Goal: Task Accomplishment & Management: Use online tool/utility

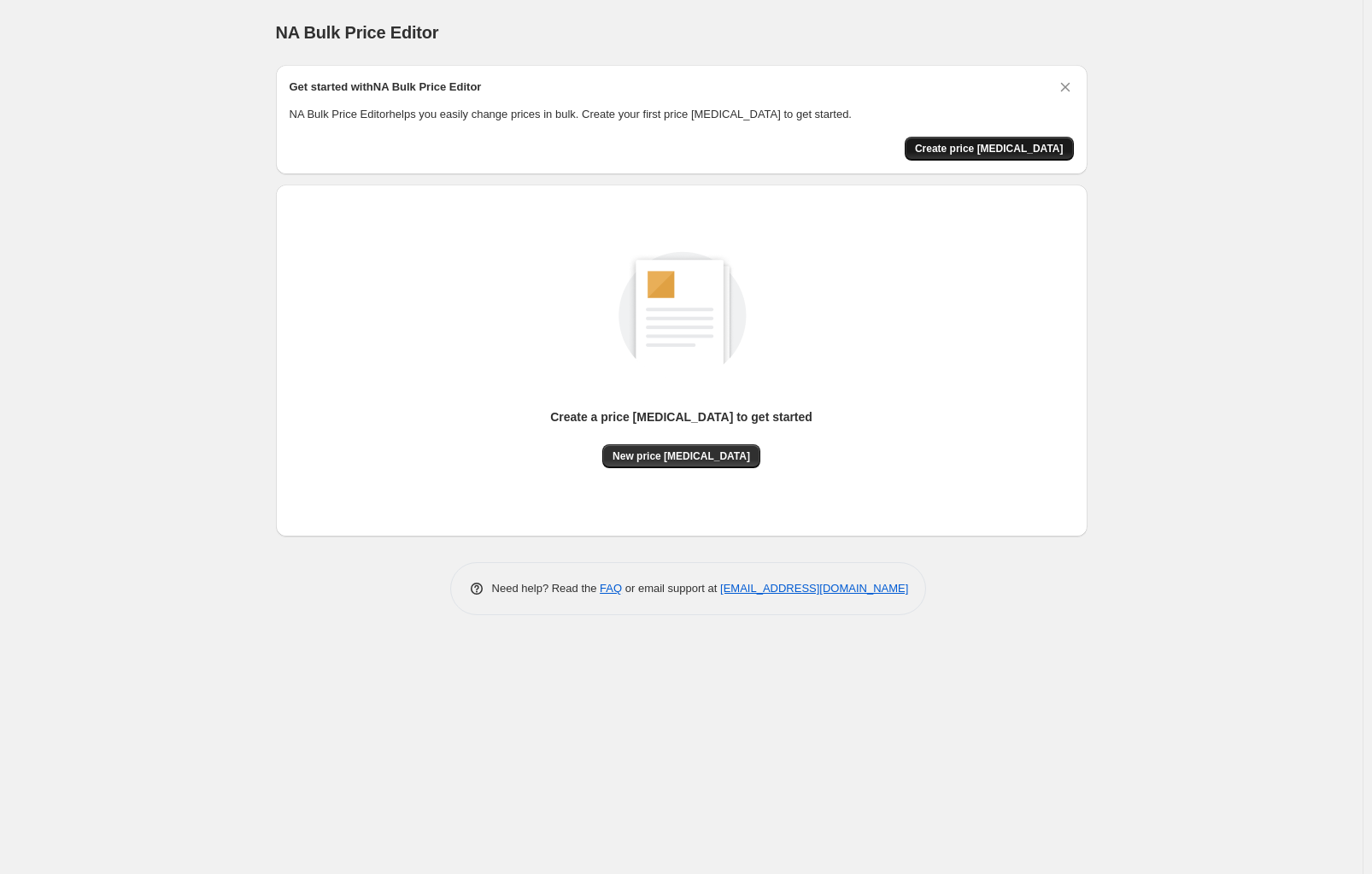
click at [996, 147] on span "Create price [MEDICAL_DATA]" at bounding box center [989, 149] width 149 height 14
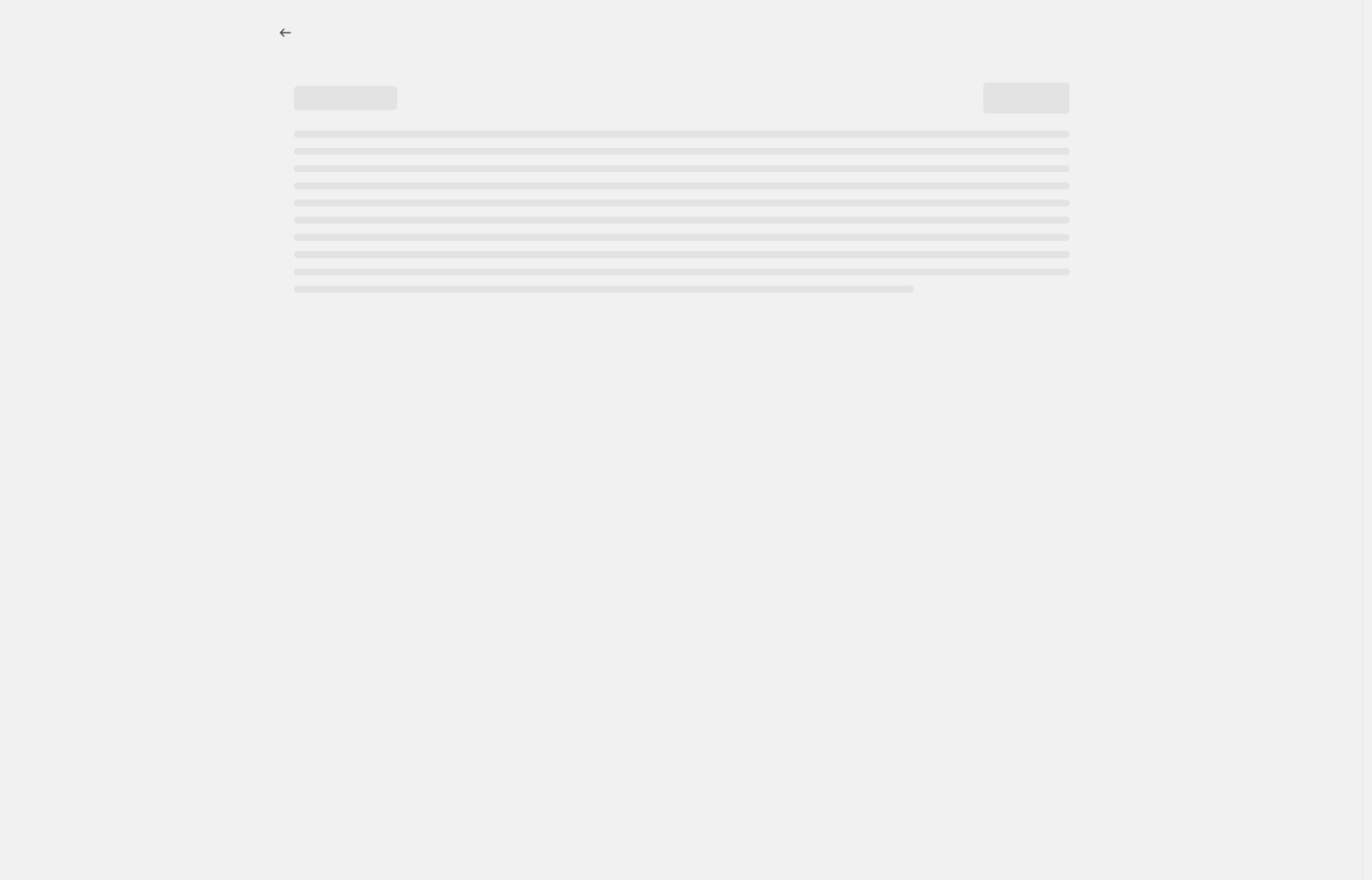
select select "percentage"
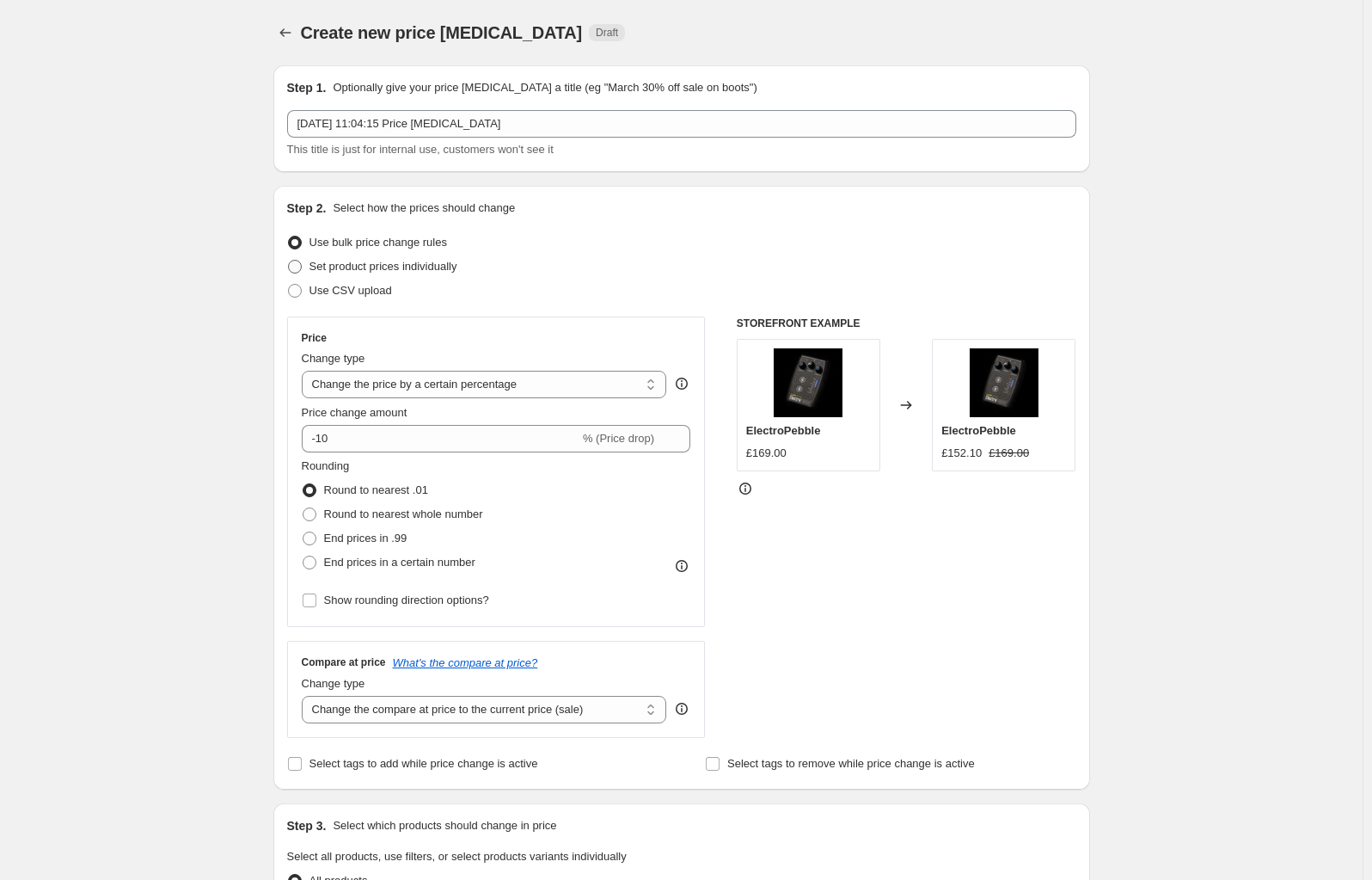
drag, startPoint x: 302, startPoint y: 262, endPoint x: 357, endPoint y: 271, distance: 55.7
click at [301, 262] on span at bounding box center [295, 267] width 14 height 14
click at [289, 261] on input "Set product prices individually" at bounding box center [288, 260] width 1 height 1
radio input "true"
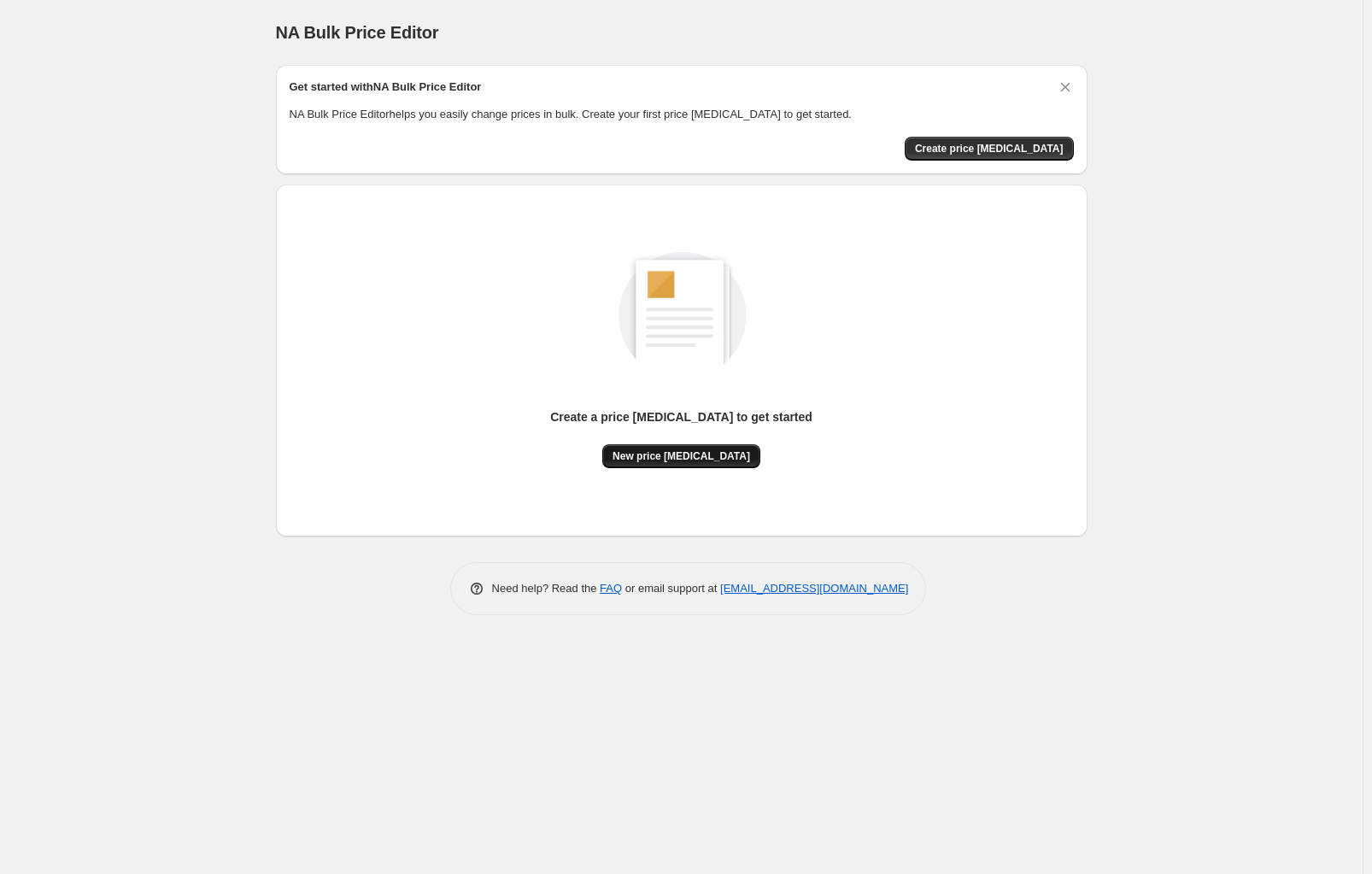
click at [690, 457] on span "New price [MEDICAL_DATA]" at bounding box center [682, 456] width 137 height 14
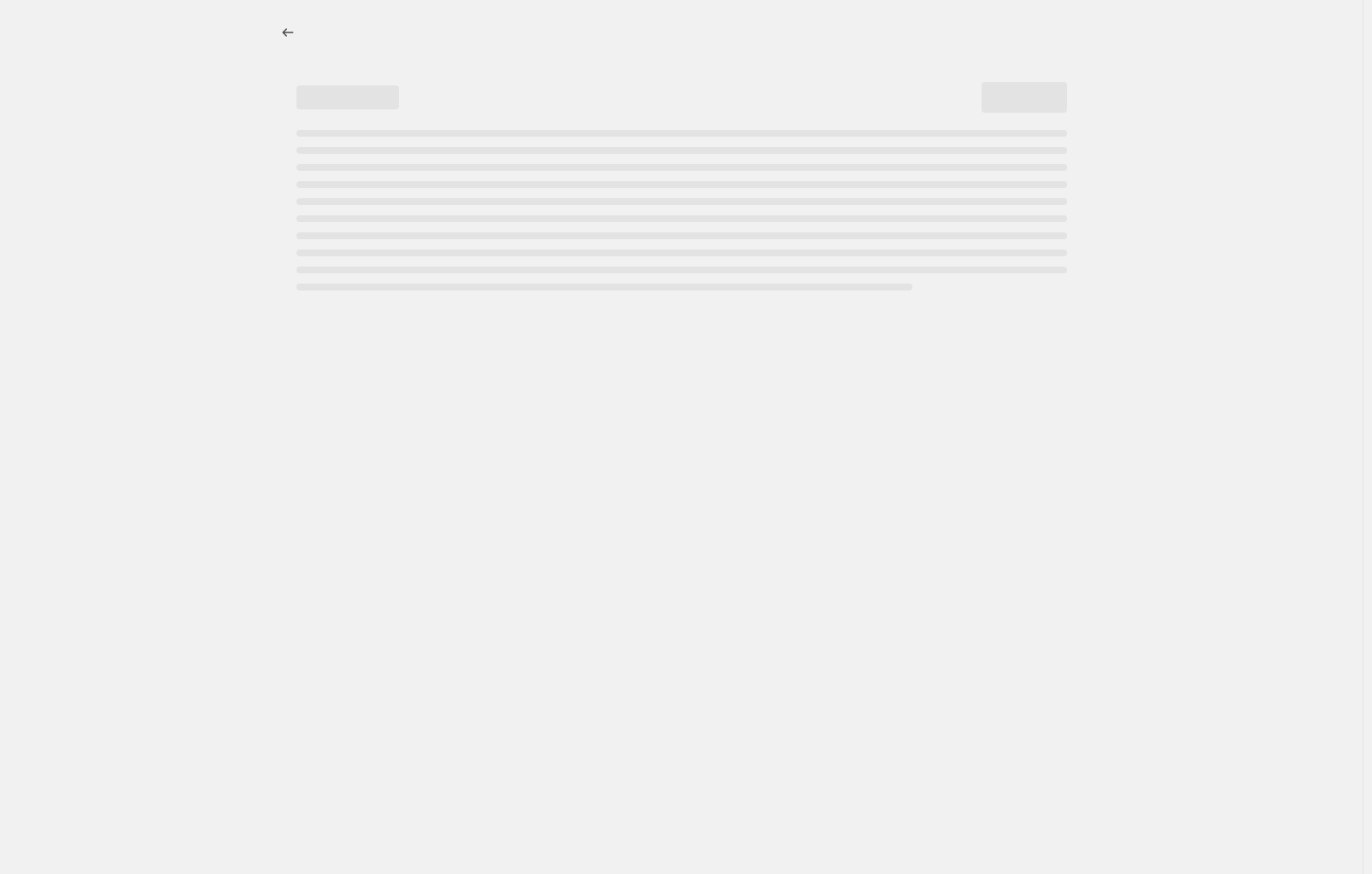
select select "percentage"
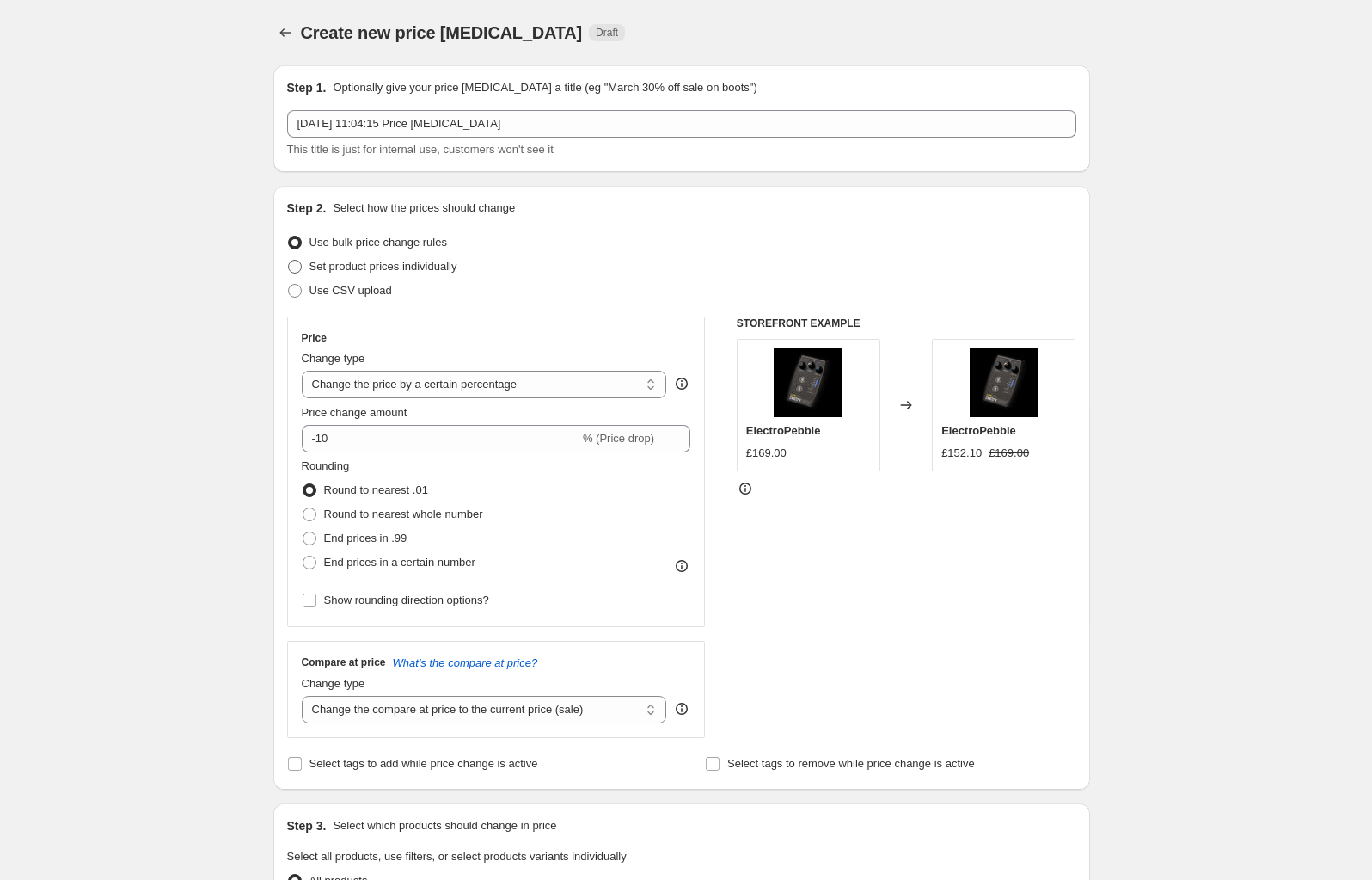
click at [300, 267] on span at bounding box center [295, 267] width 14 height 14
click at [289, 261] on input "Set product prices individually" at bounding box center [288, 260] width 1 height 1
radio input "true"
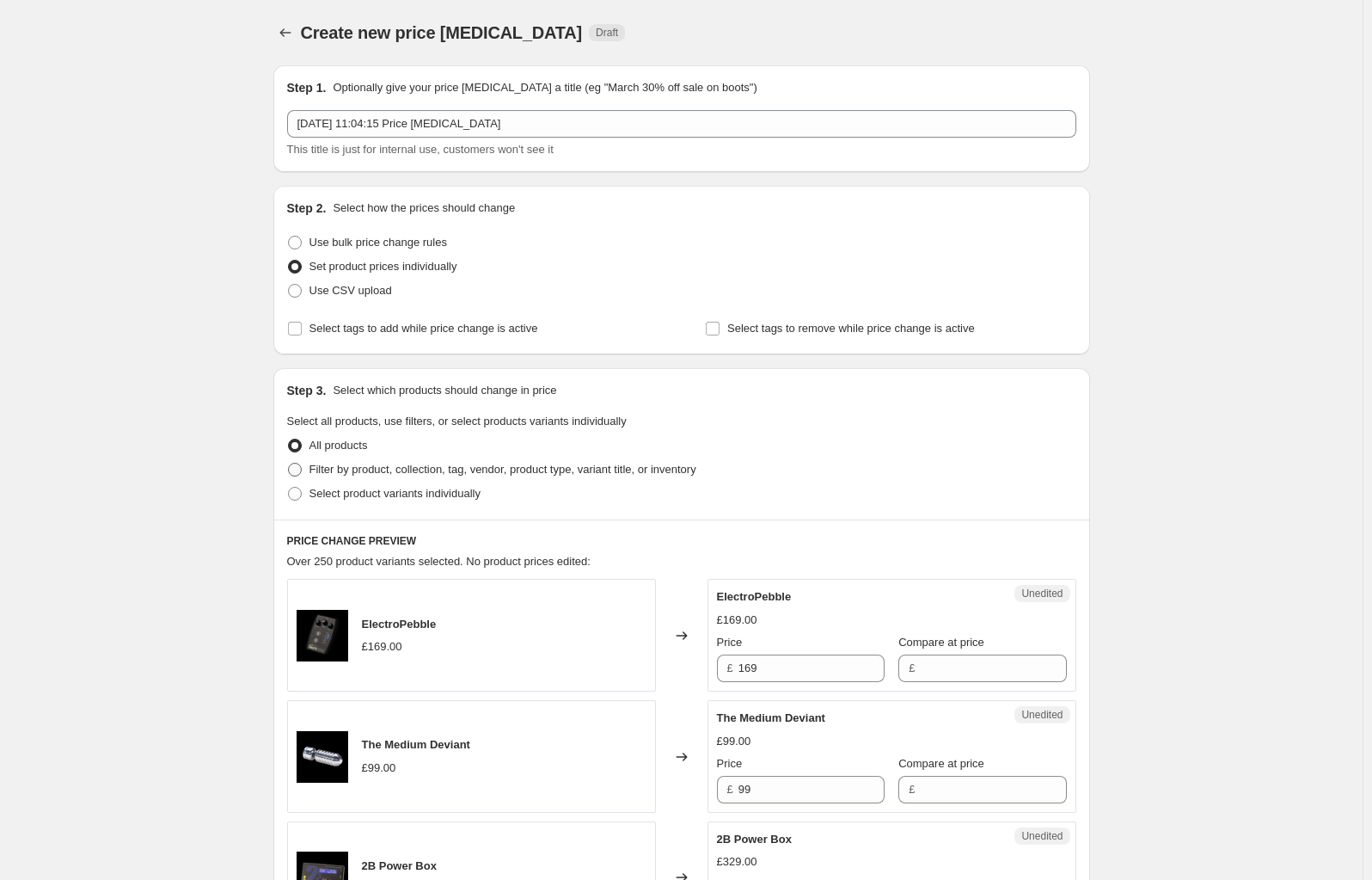
click at [300, 471] on span at bounding box center [295, 469] width 14 height 14
click at [289, 463] on input "Filter by product, collection, tag, vendor, product type, variant title, or inv…" at bounding box center [288, 462] width 1 height 1
radio input "true"
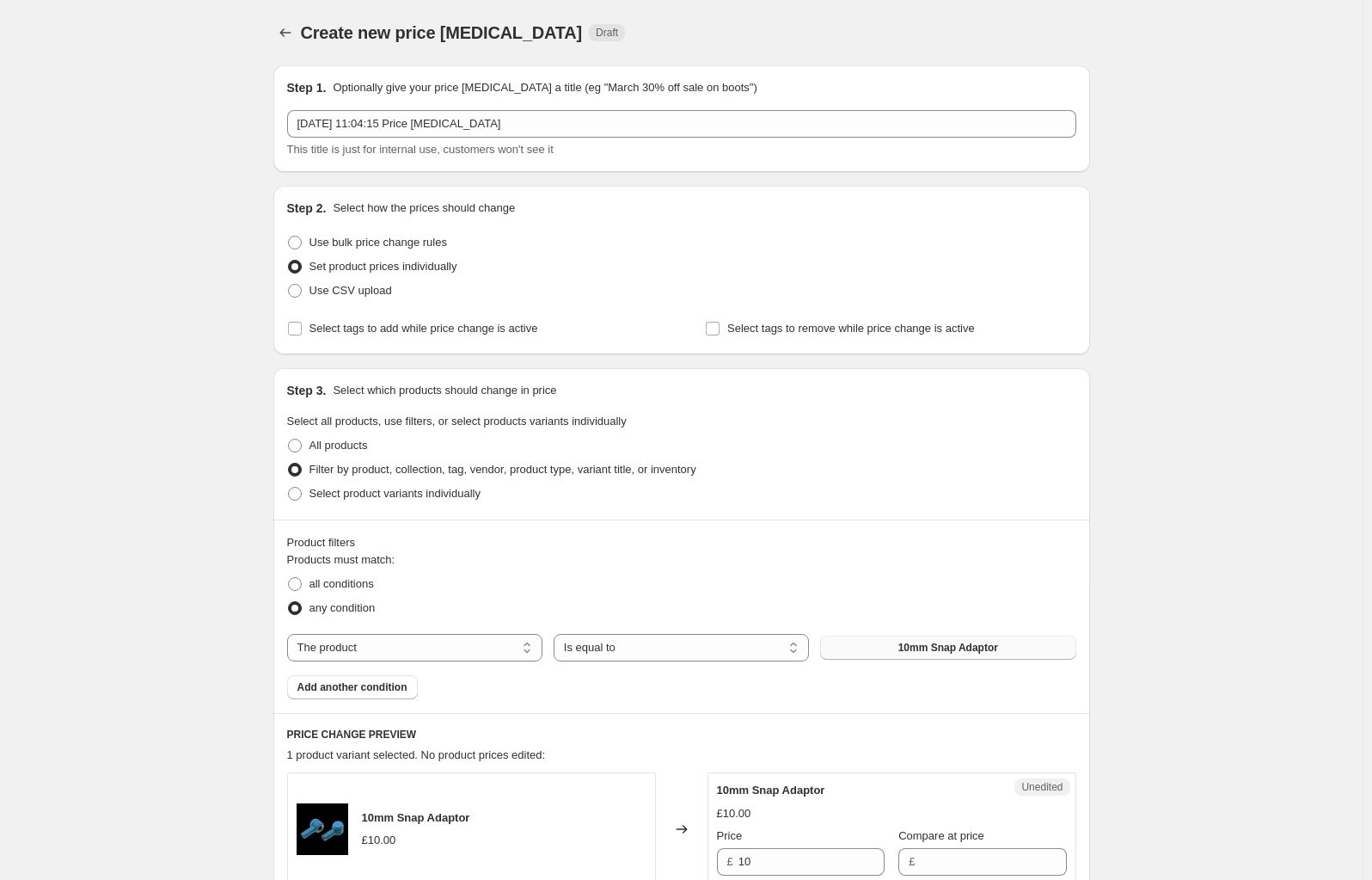
click at [897, 651] on button "10mm Snap Adaptor" at bounding box center [948, 647] width 255 height 24
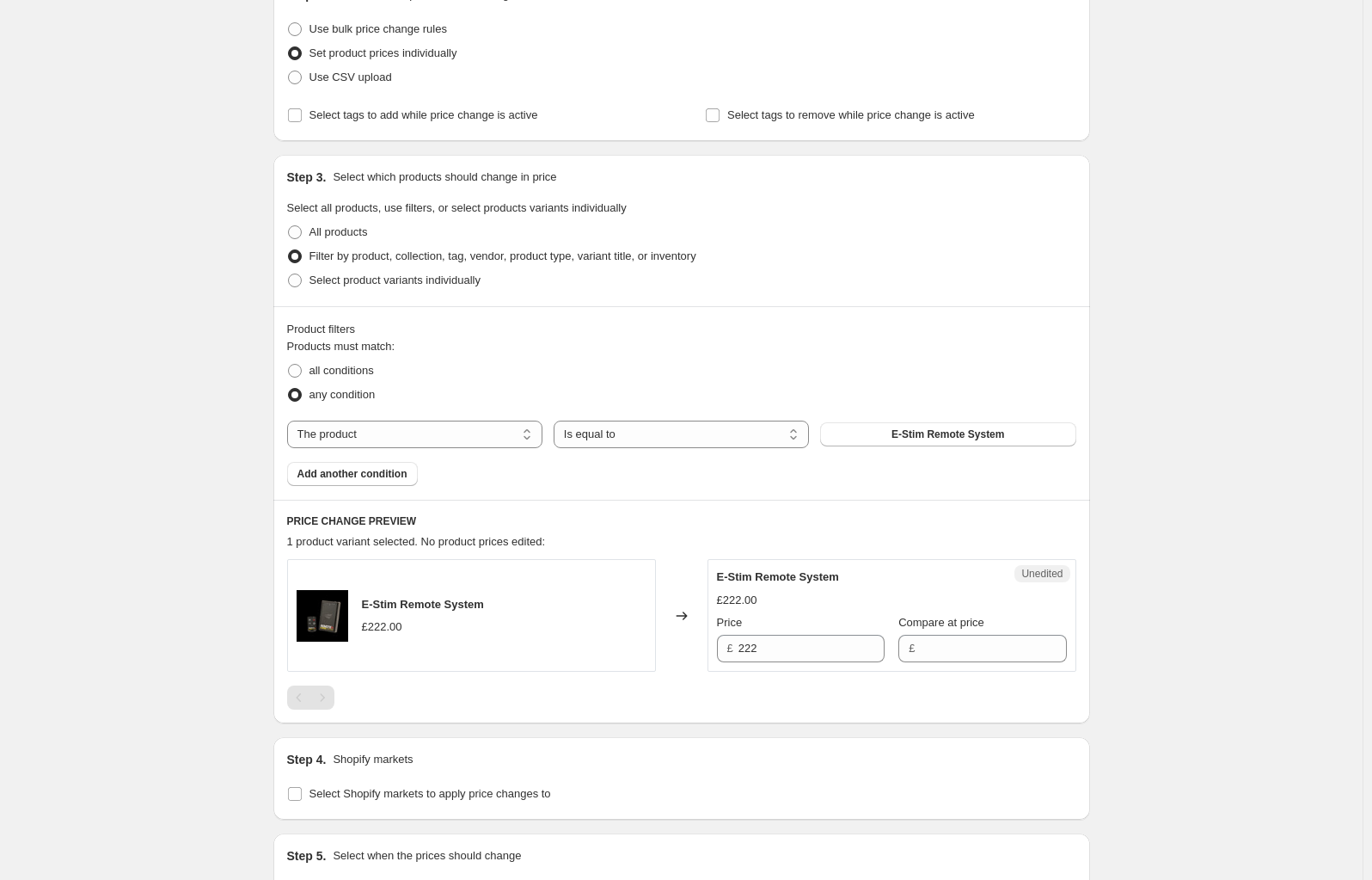
scroll to position [258, 0]
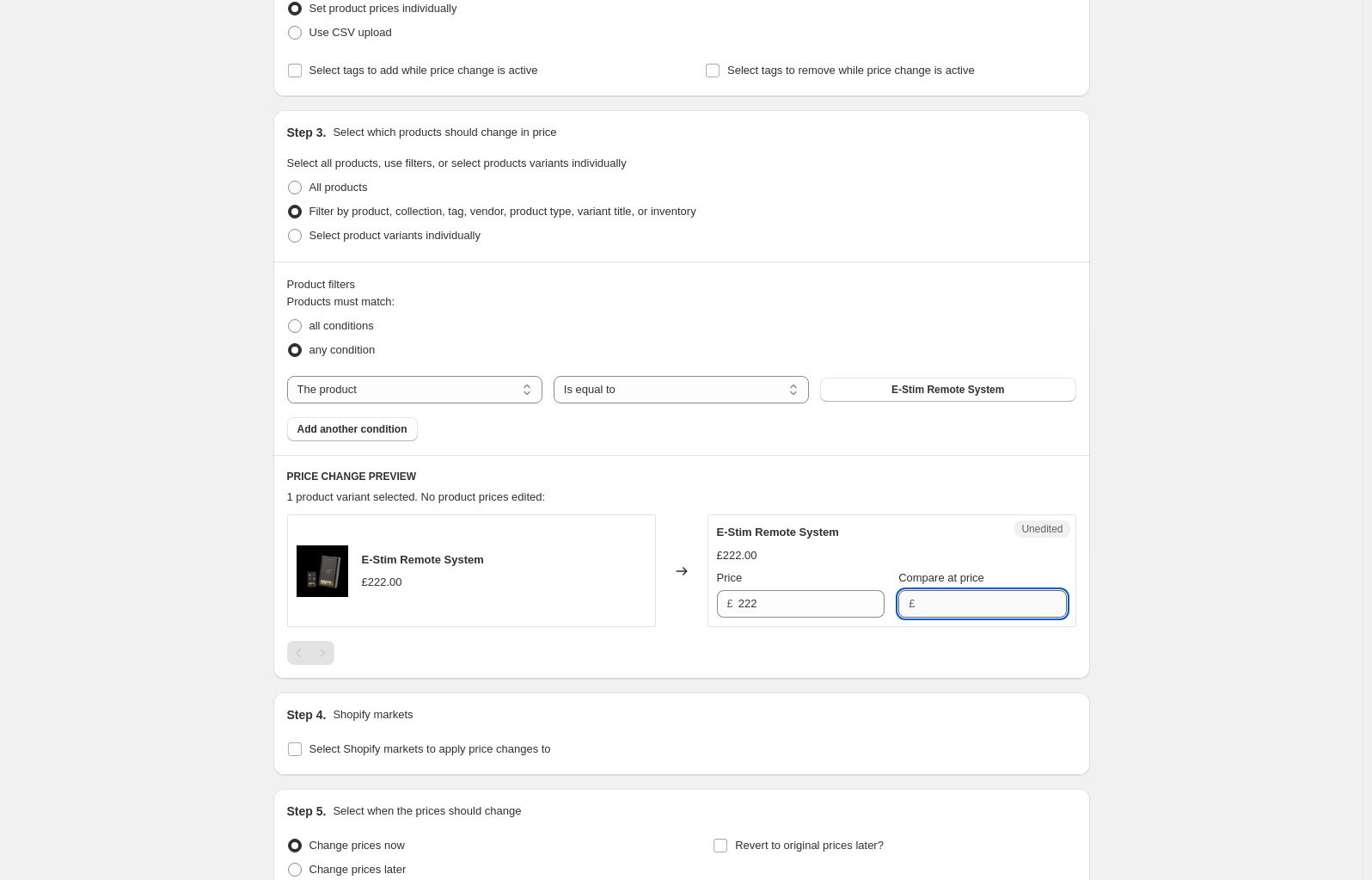
click at [941, 597] on input "Compare at price" at bounding box center [993, 604] width 146 height 27
type input "222"
drag, startPoint x: 801, startPoint y: 607, endPoint x: 692, endPoint y: 597, distance: 109.5
click at [692, 597] on div "E-Stim Remote System £222.00 Changed to Success Edited E-Stim Remote System £22…" at bounding box center [681, 570] width 789 height 113
type input "155.40"
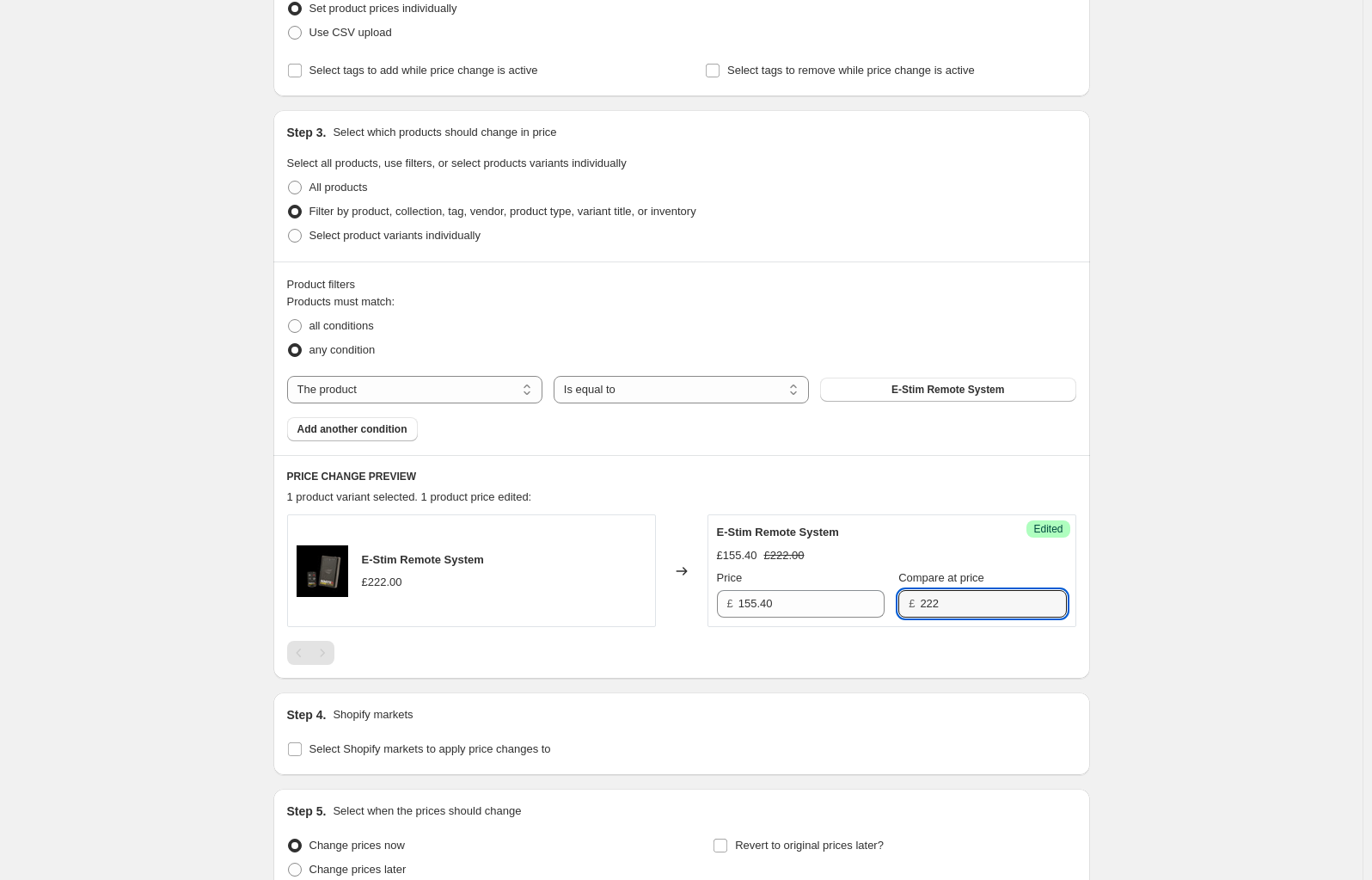
drag, startPoint x: 979, startPoint y: 613, endPoint x: 938, endPoint y: 647, distance: 53.3
click at [979, 614] on input "222" at bounding box center [993, 604] width 146 height 27
click at [733, 641] on div at bounding box center [681, 652] width 789 height 24
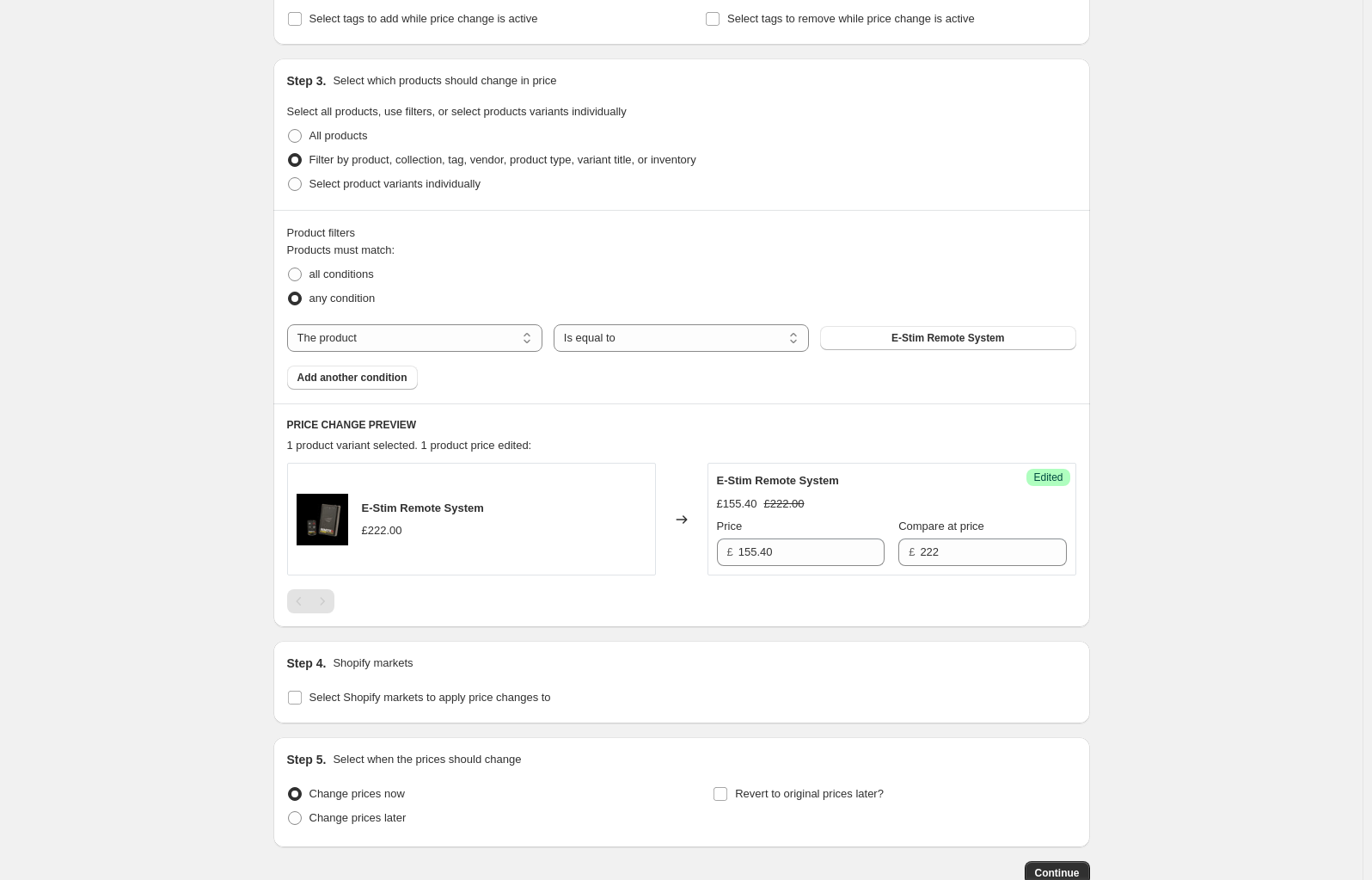
scroll to position [420, 0]
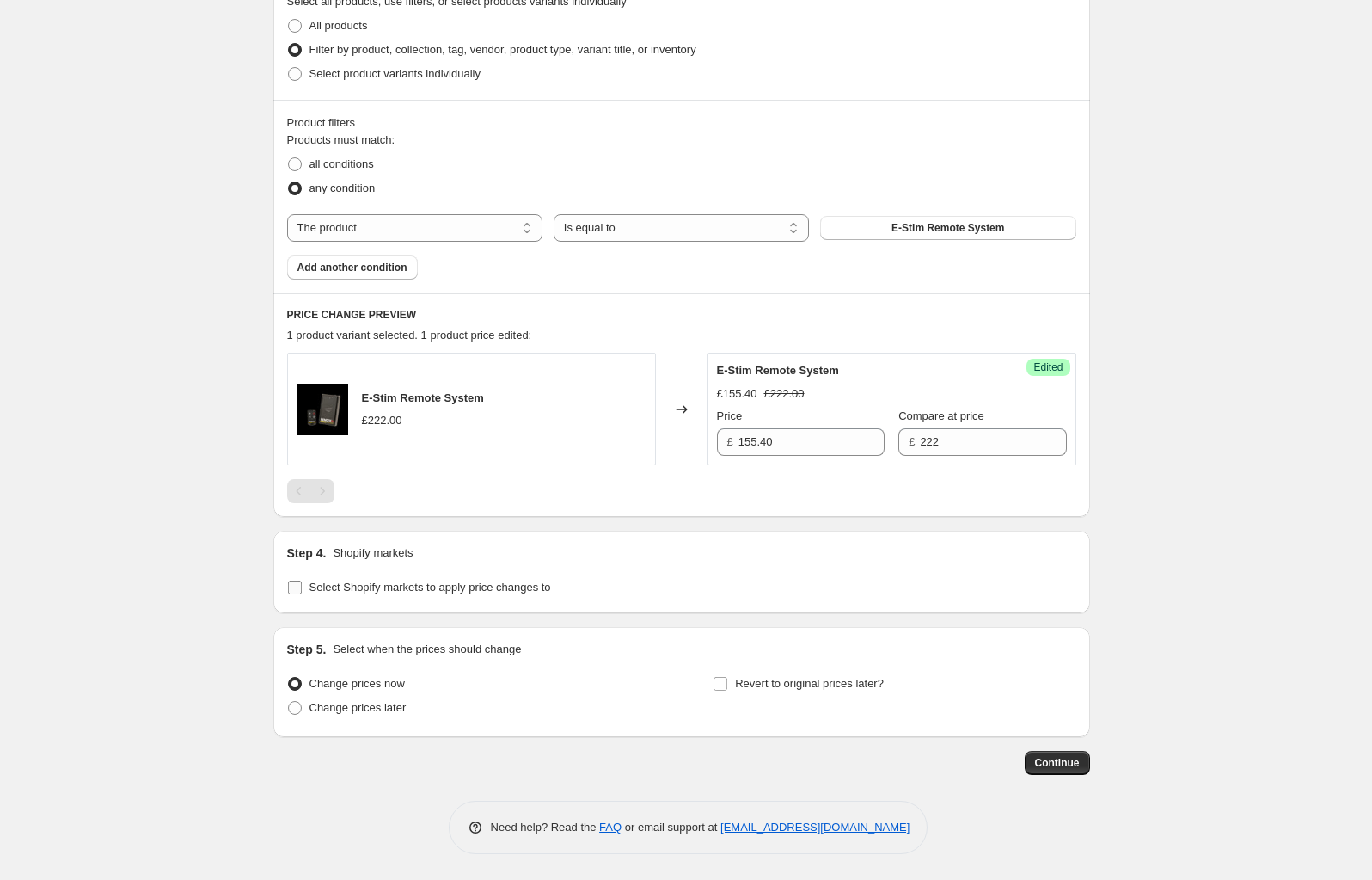
drag, startPoint x: 305, startPoint y: 590, endPoint x: 516, endPoint y: 548, distance: 215.1
click at [302, 589] on input "Select Shopify markets to apply price changes to" at bounding box center [295, 588] width 14 height 14
checkbox input "true"
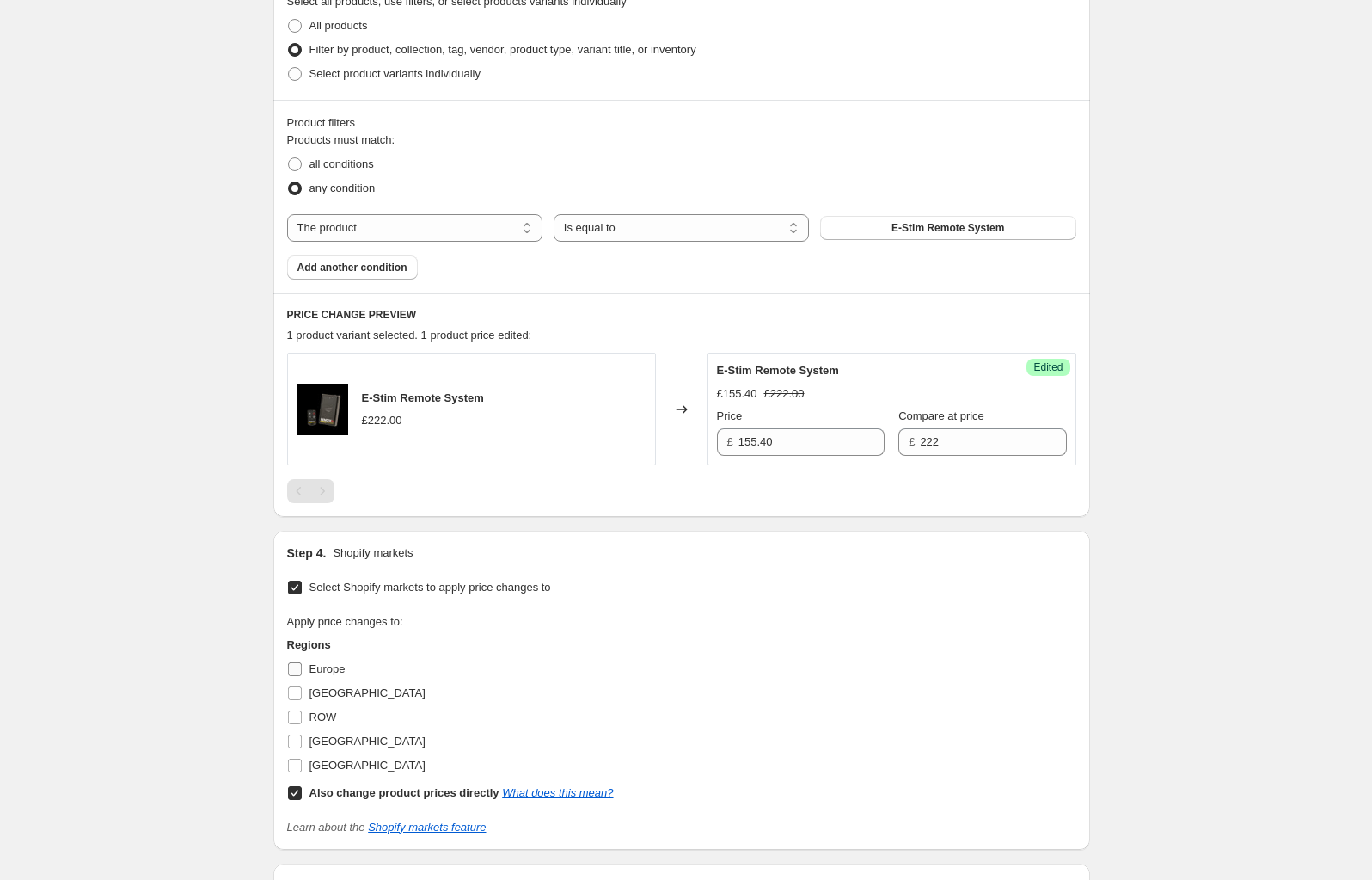
click at [300, 671] on input "Europe" at bounding box center [295, 669] width 14 height 14
checkbox input "true"
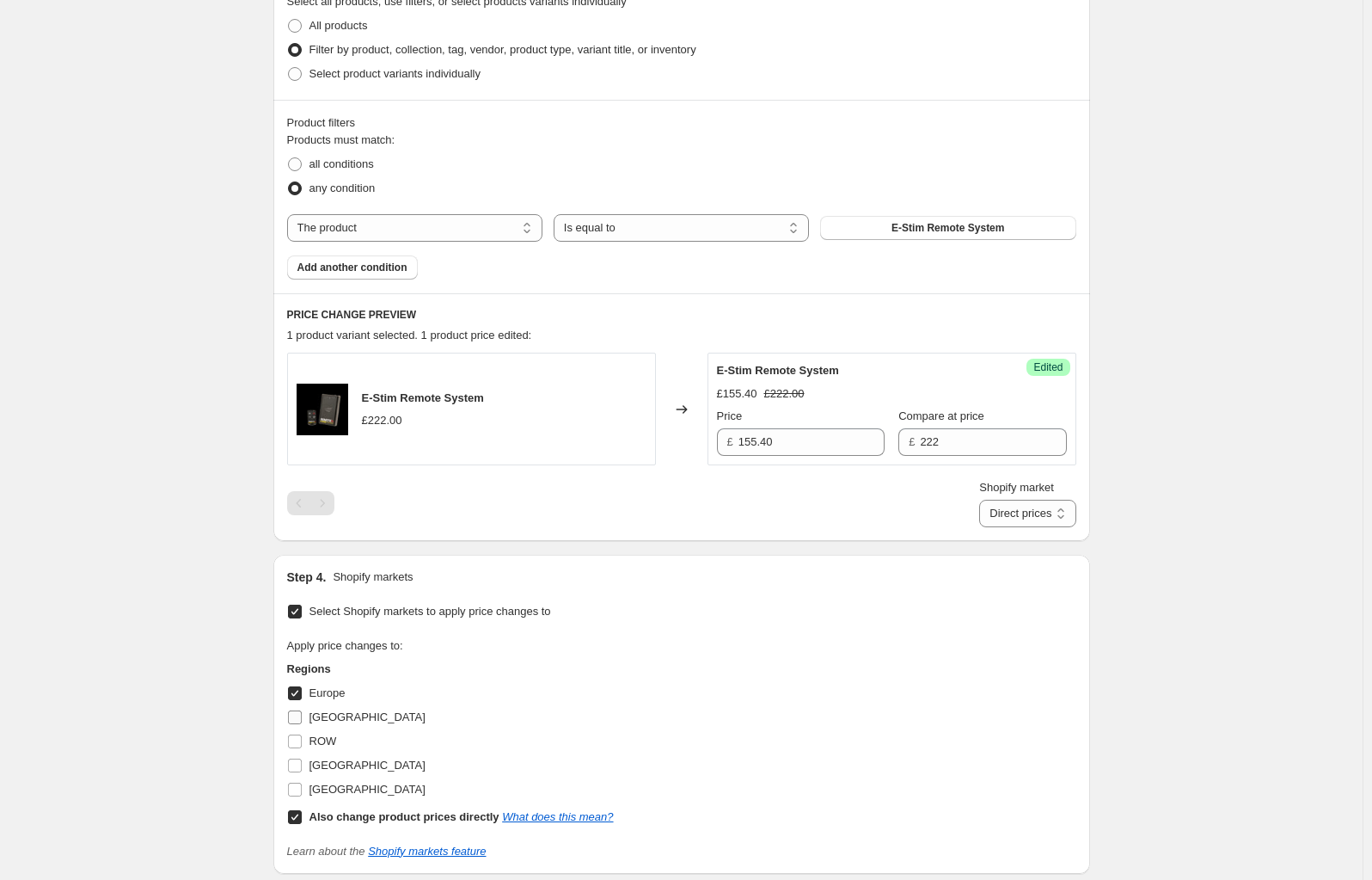
click at [296, 707] on label "[GEOGRAPHIC_DATA]" at bounding box center [356, 717] width 138 height 24
click at [296, 711] on input "[GEOGRAPHIC_DATA]" at bounding box center [295, 717] width 14 height 14
checkbox input "true"
click at [302, 743] on input "ROW" at bounding box center [295, 742] width 14 height 14
checkbox input "true"
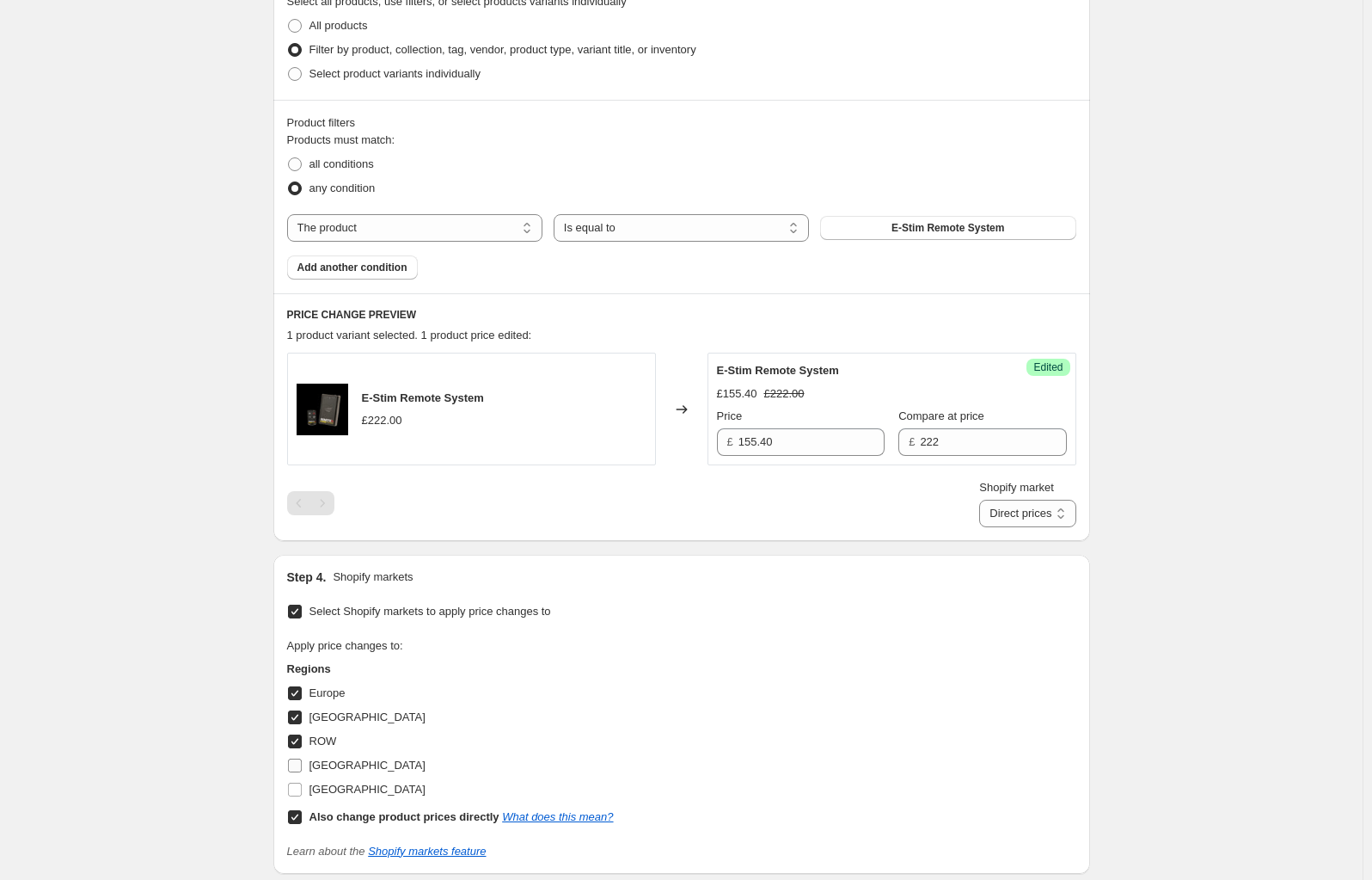
click at [303, 766] on label "[GEOGRAPHIC_DATA]" at bounding box center [356, 765] width 138 height 24
click at [302, 791] on input "[GEOGRAPHIC_DATA]" at bounding box center [295, 789] width 14 height 14
checkbox input "true"
click at [298, 768] on input "[GEOGRAPHIC_DATA]" at bounding box center [295, 765] width 14 height 14
checkbox input "true"
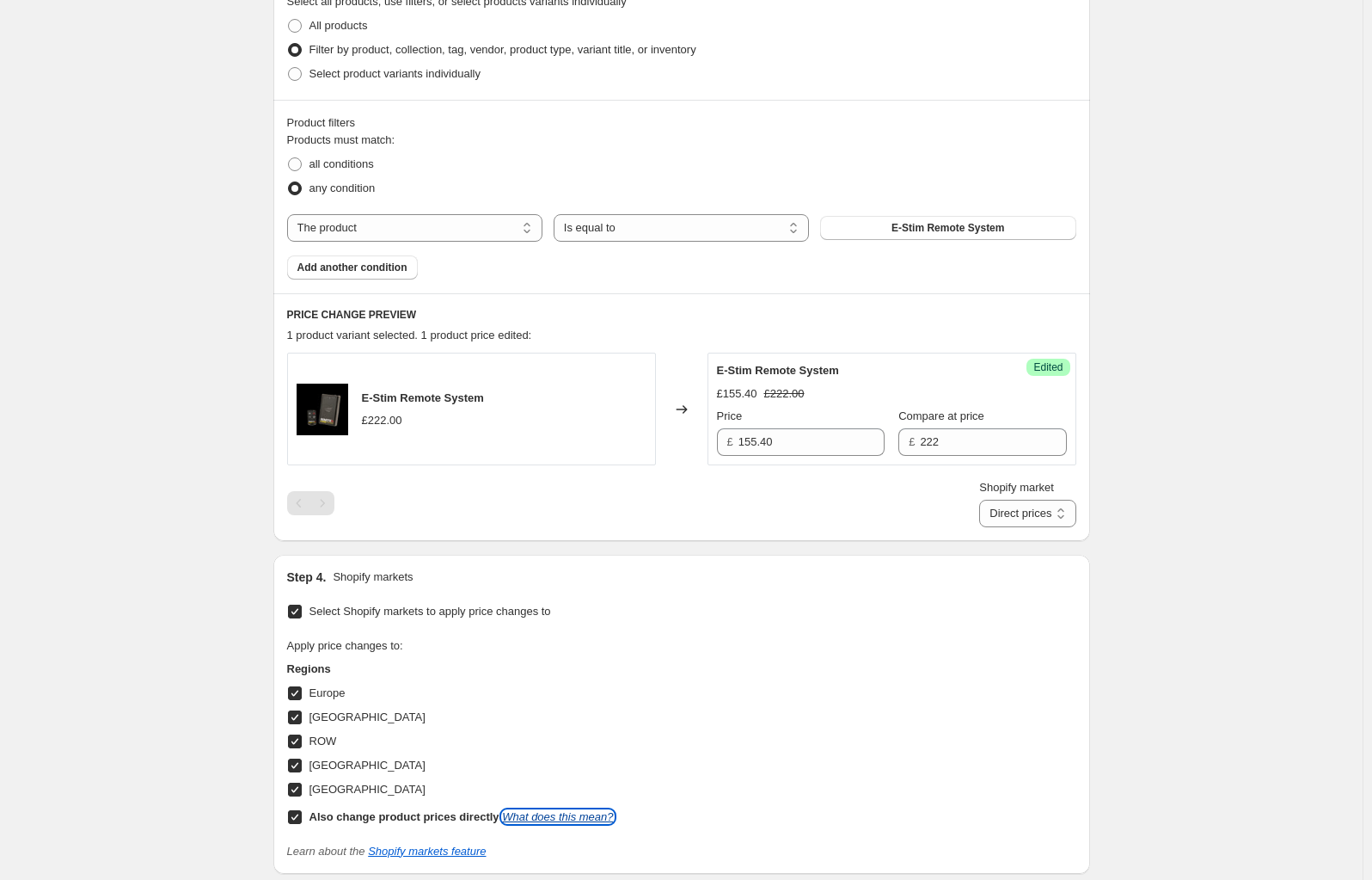
click at [551, 820] on link "What does this mean?" at bounding box center [558, 816] width 111 height 13
click at [302, 818] on input "Also change product prices directly What does this mean?" at bounding box center [295, 817] width 14 height 14
checkbox input "false"
select select "97841643893"
click at [300, 688] on input "Europe" at bounding box center [295, 693] width 14 height 14
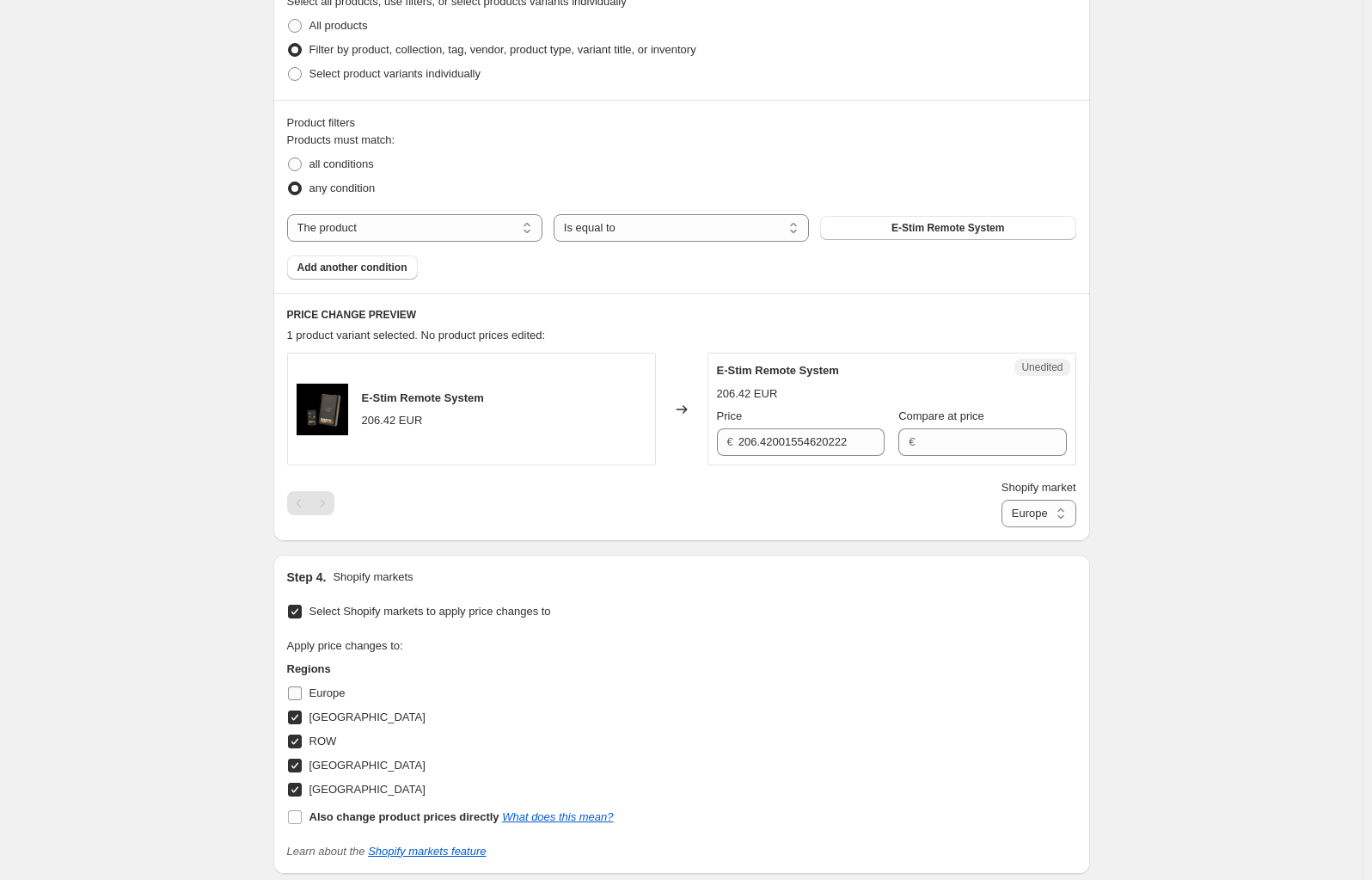
checkbox input "false"
select select "97886765429"
click at [294, 714] on input "[GEOGRAPHIC_DATA]" at bounding box center [295, 717] width 14 height 14
checkbox input "false"
select select "97864253813"
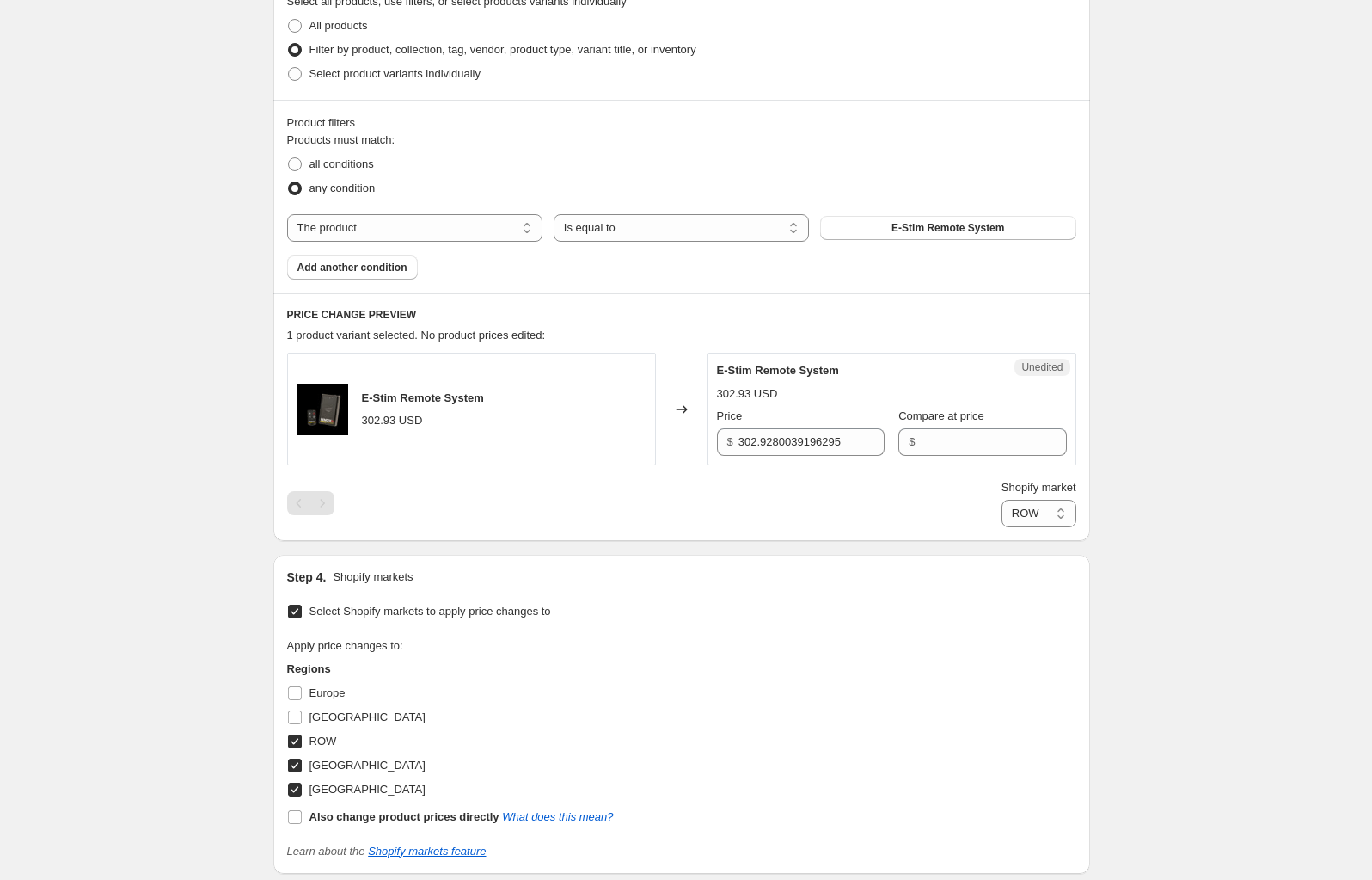
click at [297, 737] on input "ROW" at bounding box center [295, 742] width 14 height 14
checkbox input "false"
select select "98707112309"
click at [296, 765] on input "[GEOGRAPHIC_DATA]" at bounding box center [295, 765] width 14 height 14
checkbox input "false"
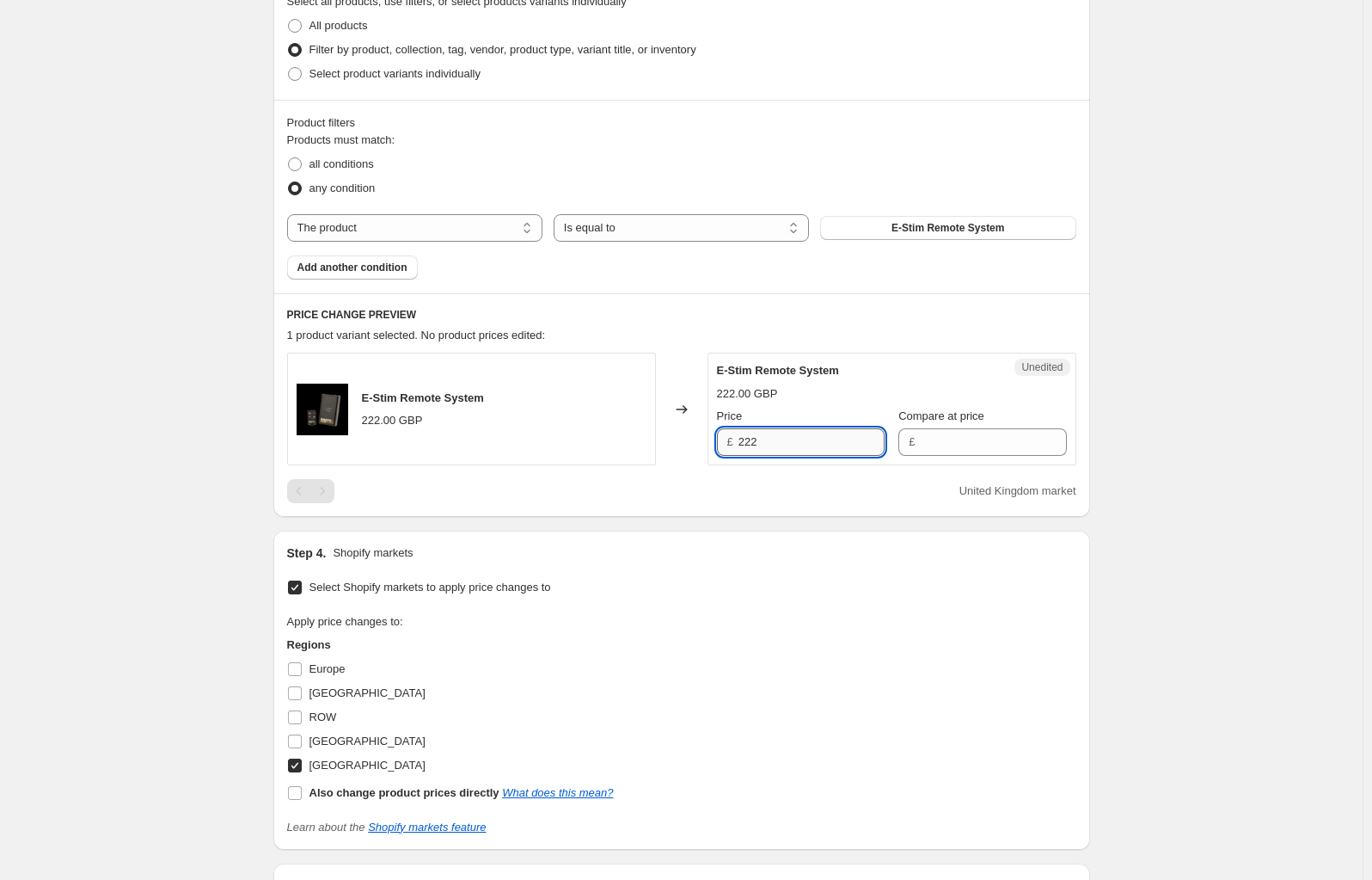
click at [824, 445] on input "222" at bounding box center [812, 442] width 146 height 27
click at [824, 447] on input "222" at bounding box center [812, 442] width 146 height 27
type input "155.40"
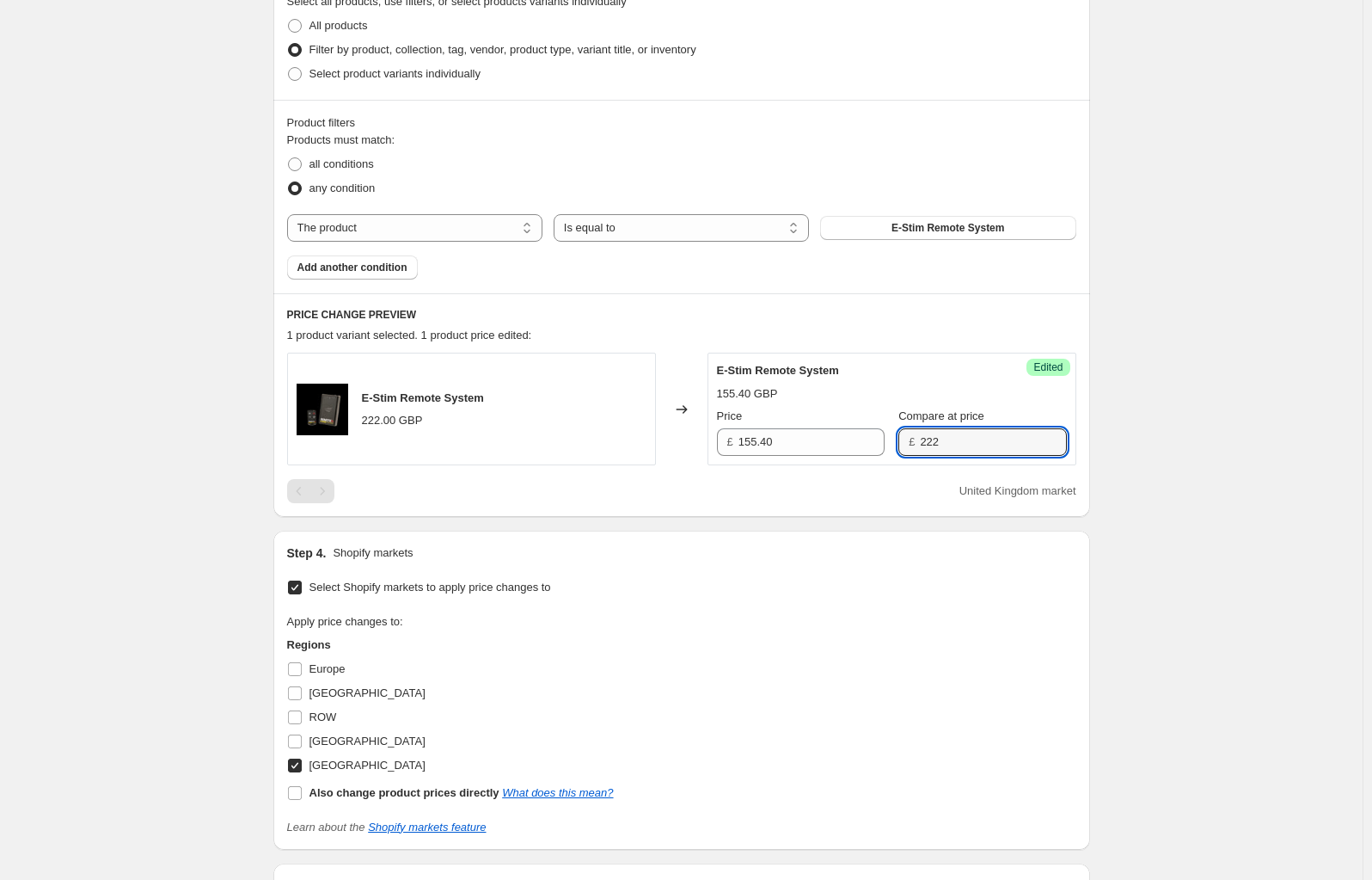
type input "222"
click at [756, 483] on div "United Kingdom market" at bounding box center [681, 491] width 789 height 24
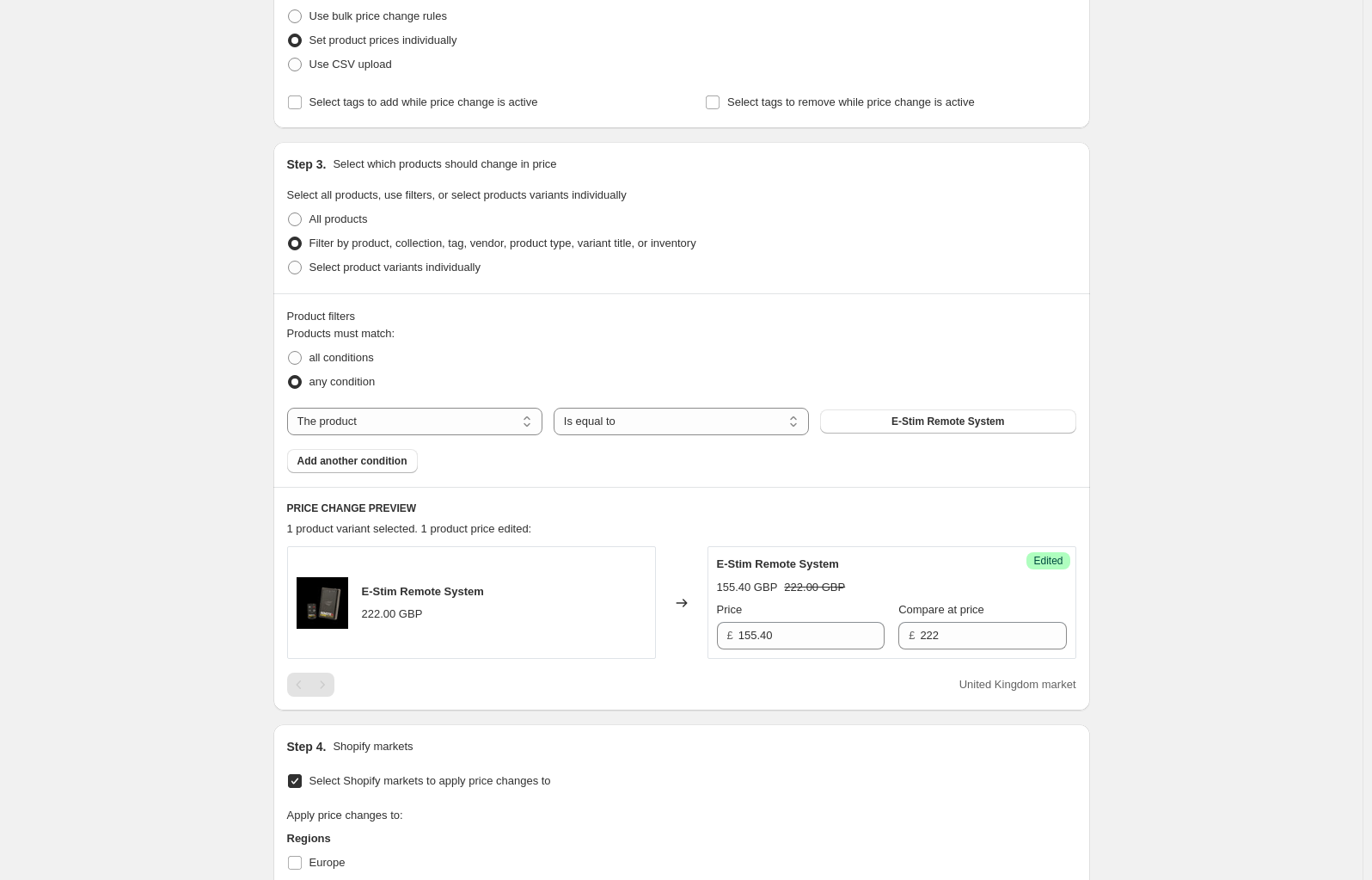
scroll to position [0, 0]
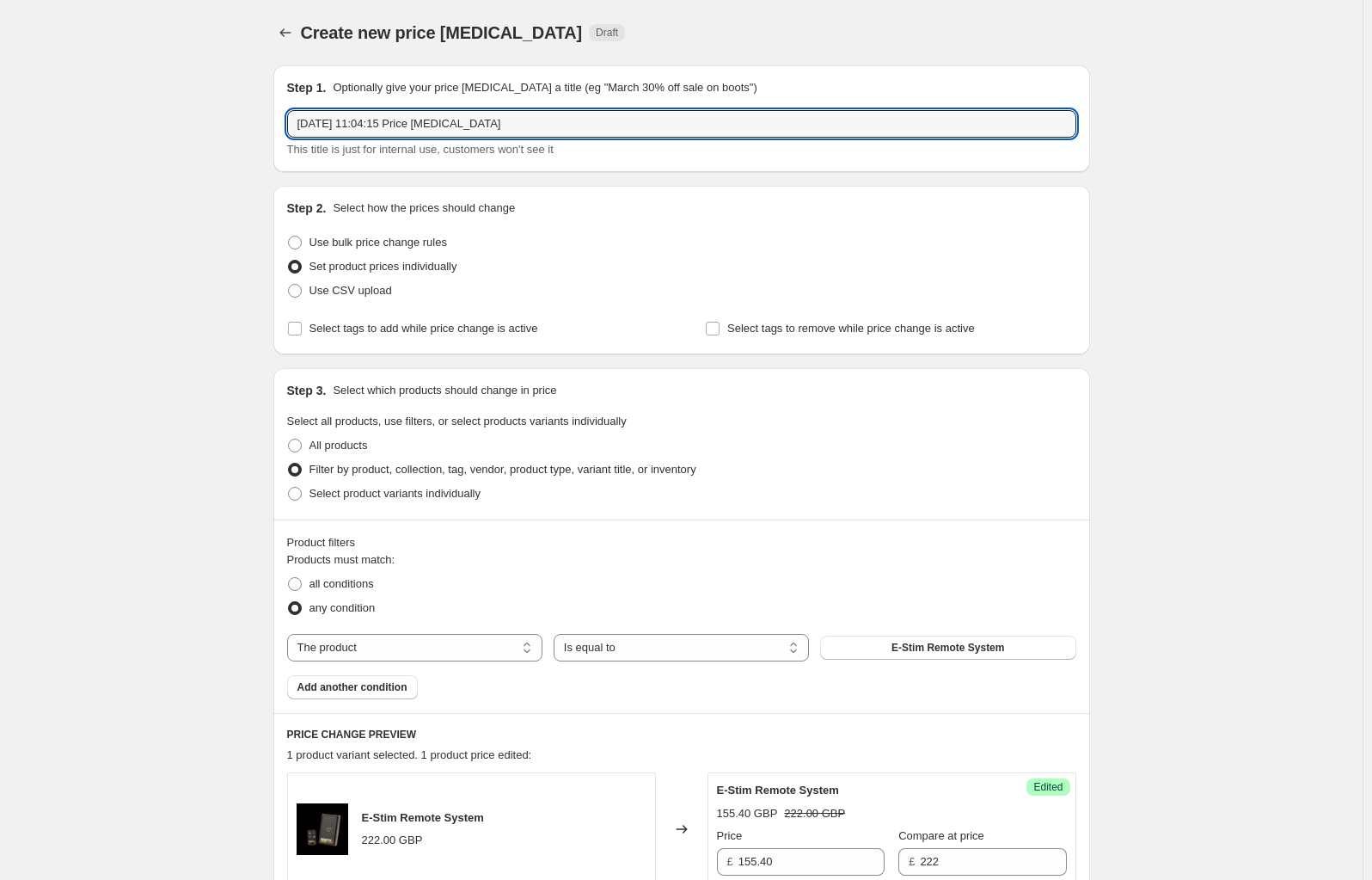
drag, startPoint x: 625, startPoint y: 117, endPoint x: 122, endPoint y: 152, distance: 504.2
click at [122, 152] on div "Create new price [MEDICAL_DATA]. This page is ready Create new price [MEDICAL_D…" at bounding box center [681, 768] width 1363 height 1536
drag, startPoint x: 298, startPoint y: 241, endPoint x: 293, endPoint y: 249, distance: 9.4
click at [298, 241] on span at bounding box center [295, 242] width 14 height 14
click at [289, 237] on input "Use bulk price change rules" at bounding box center [288, 236] width 1 height 1
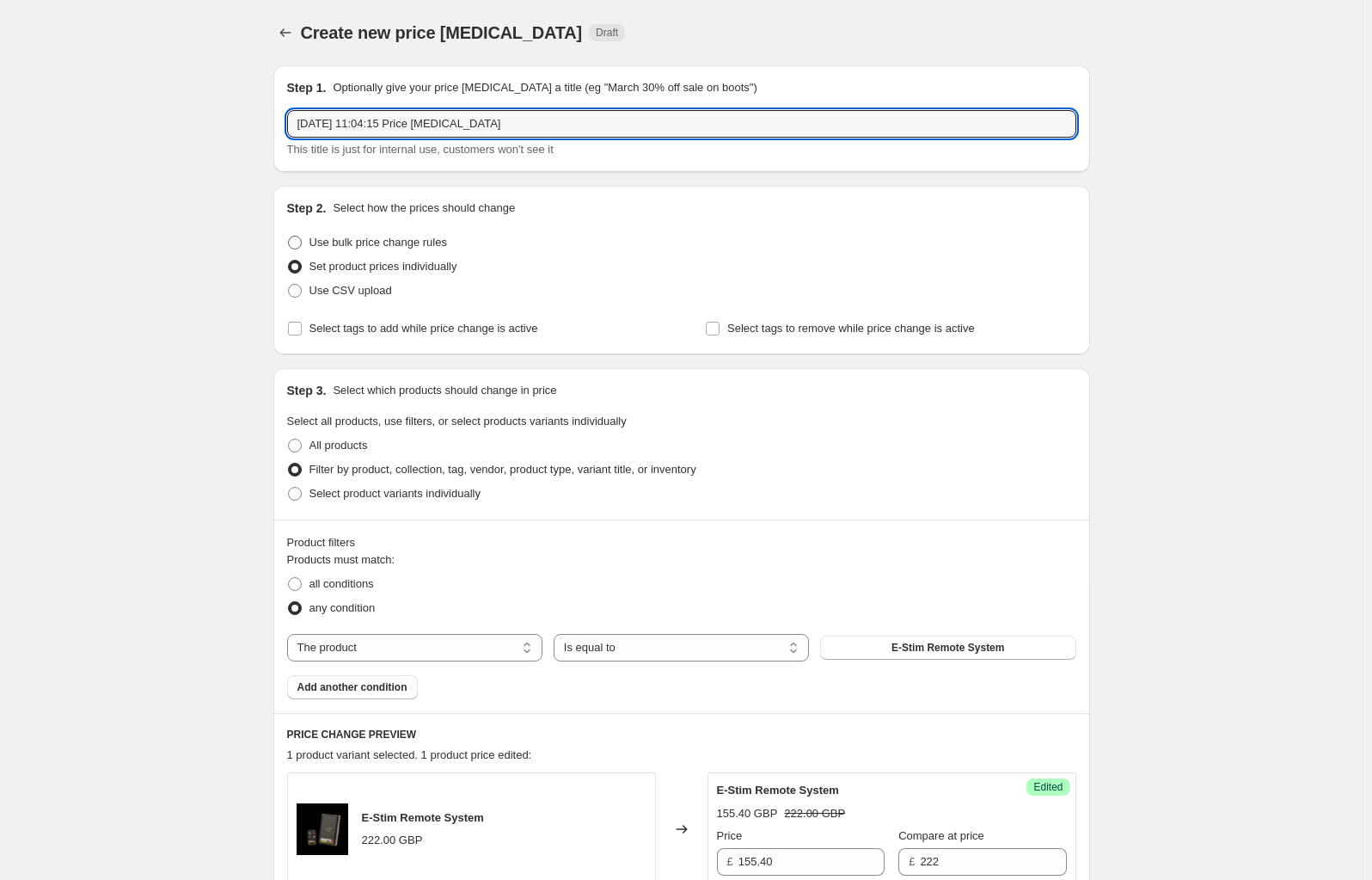
radio input "true"
select select "percentage"
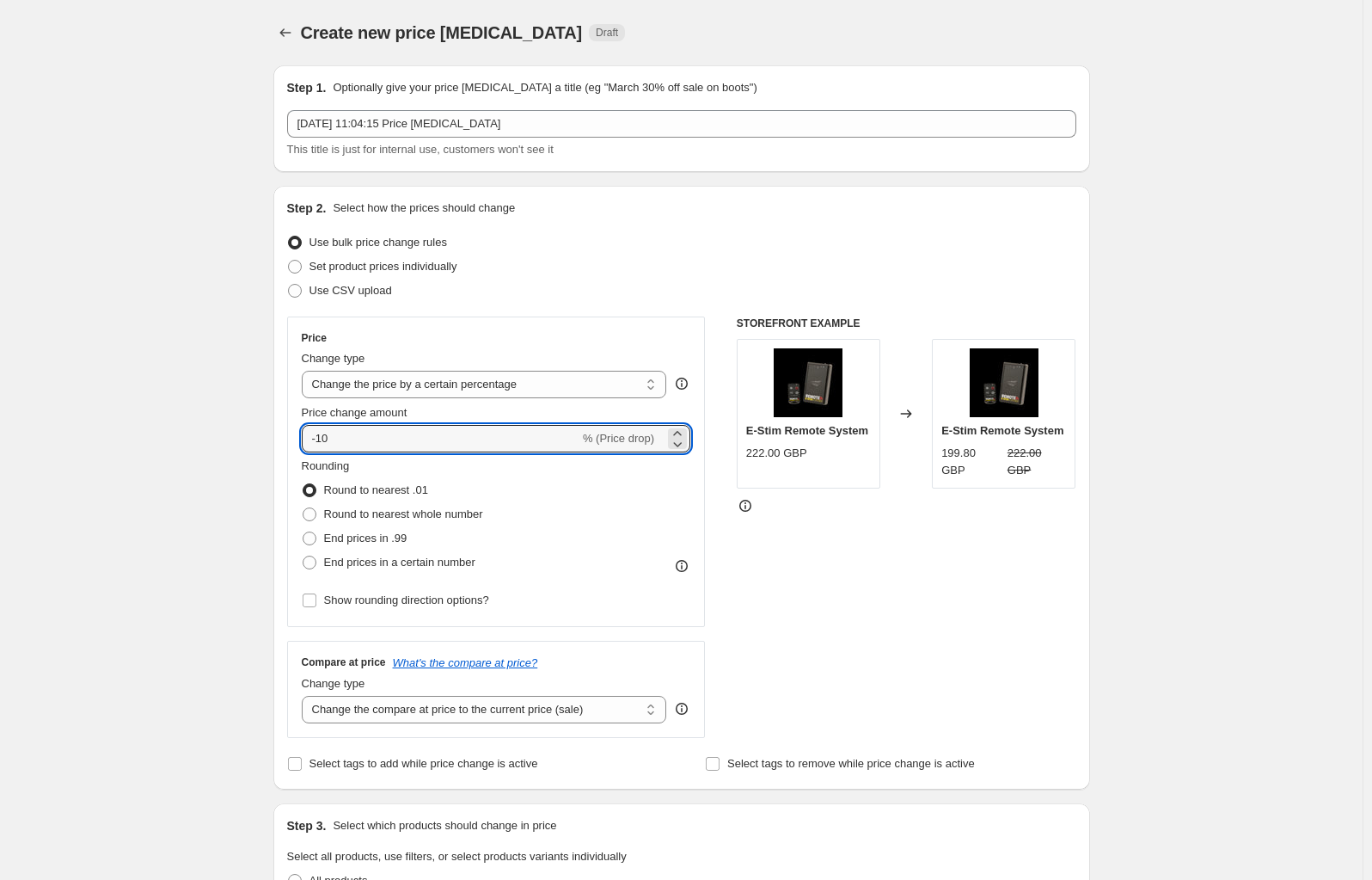
drag, startPoint x: 467, startPoint y: 439, endPoint x: 275, endPoint y: 421, distance: 192.8
type input "-30"
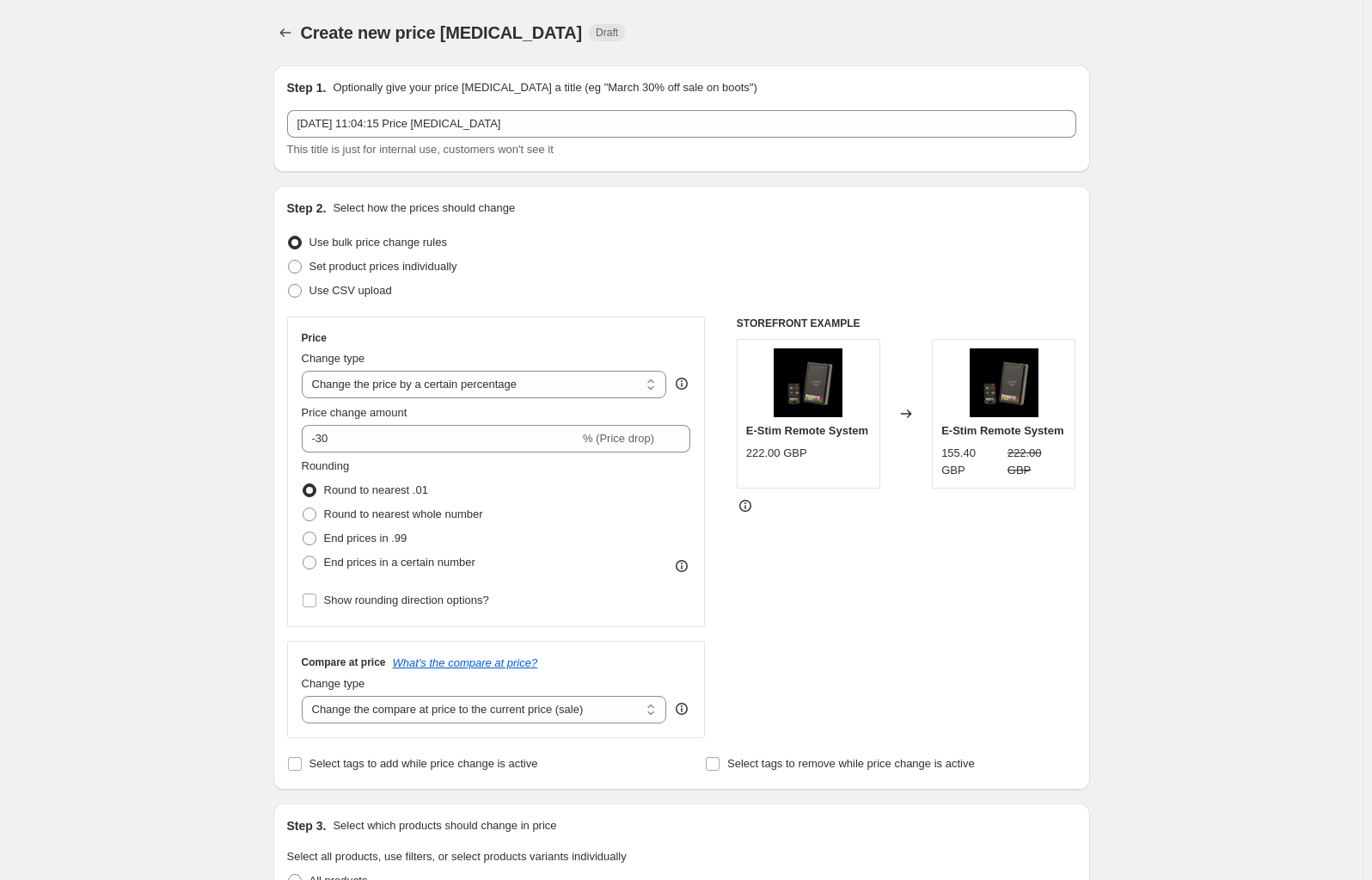
click at [877, 593] on div "STOREFRONT EXAMPLE E-Stim Remote System 222.00 GBP Changed to E-Stim Remote Sys…" at bounding box center [906, 527] width 340 height 422
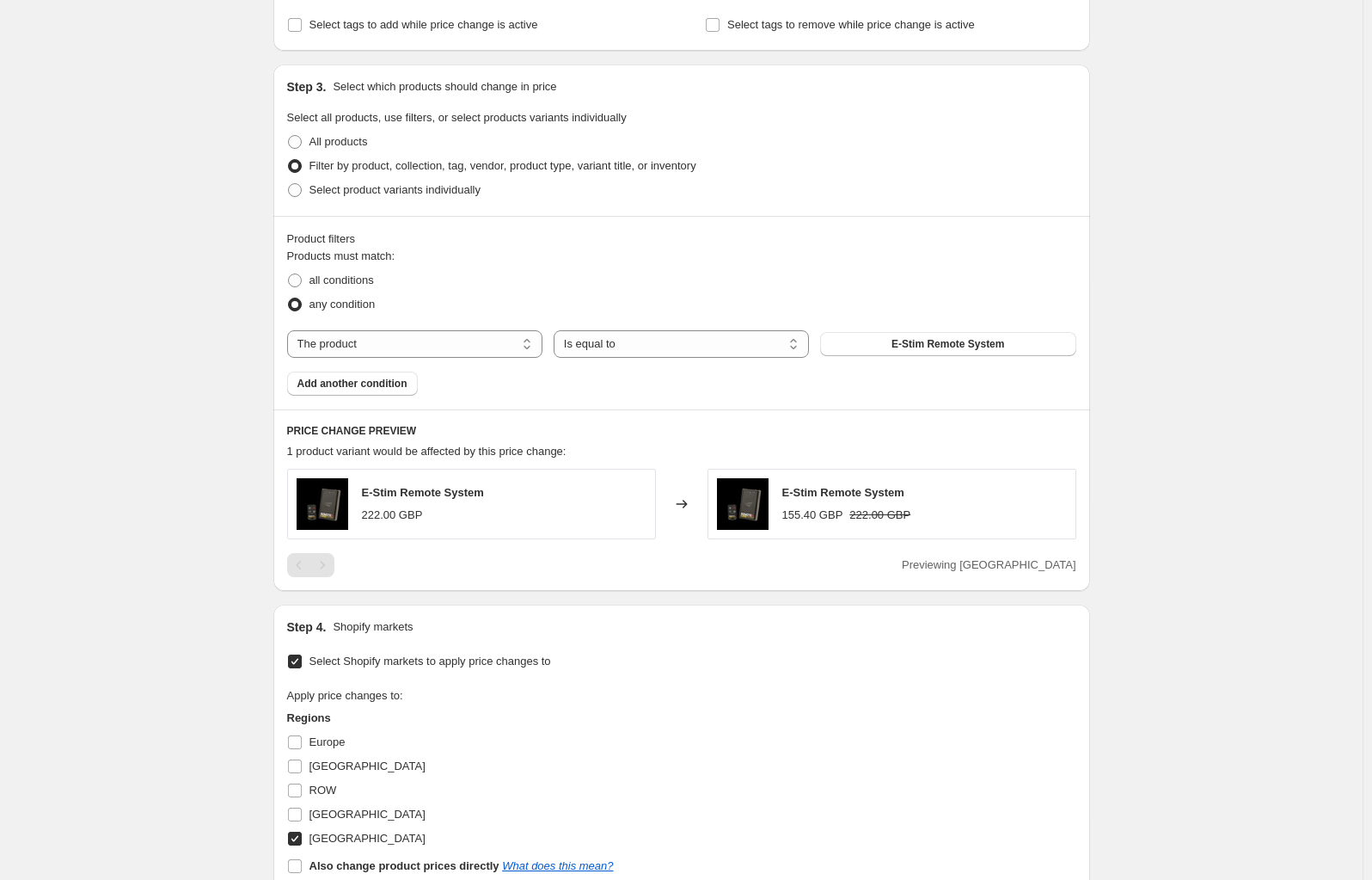
scroll to position [861, 0]
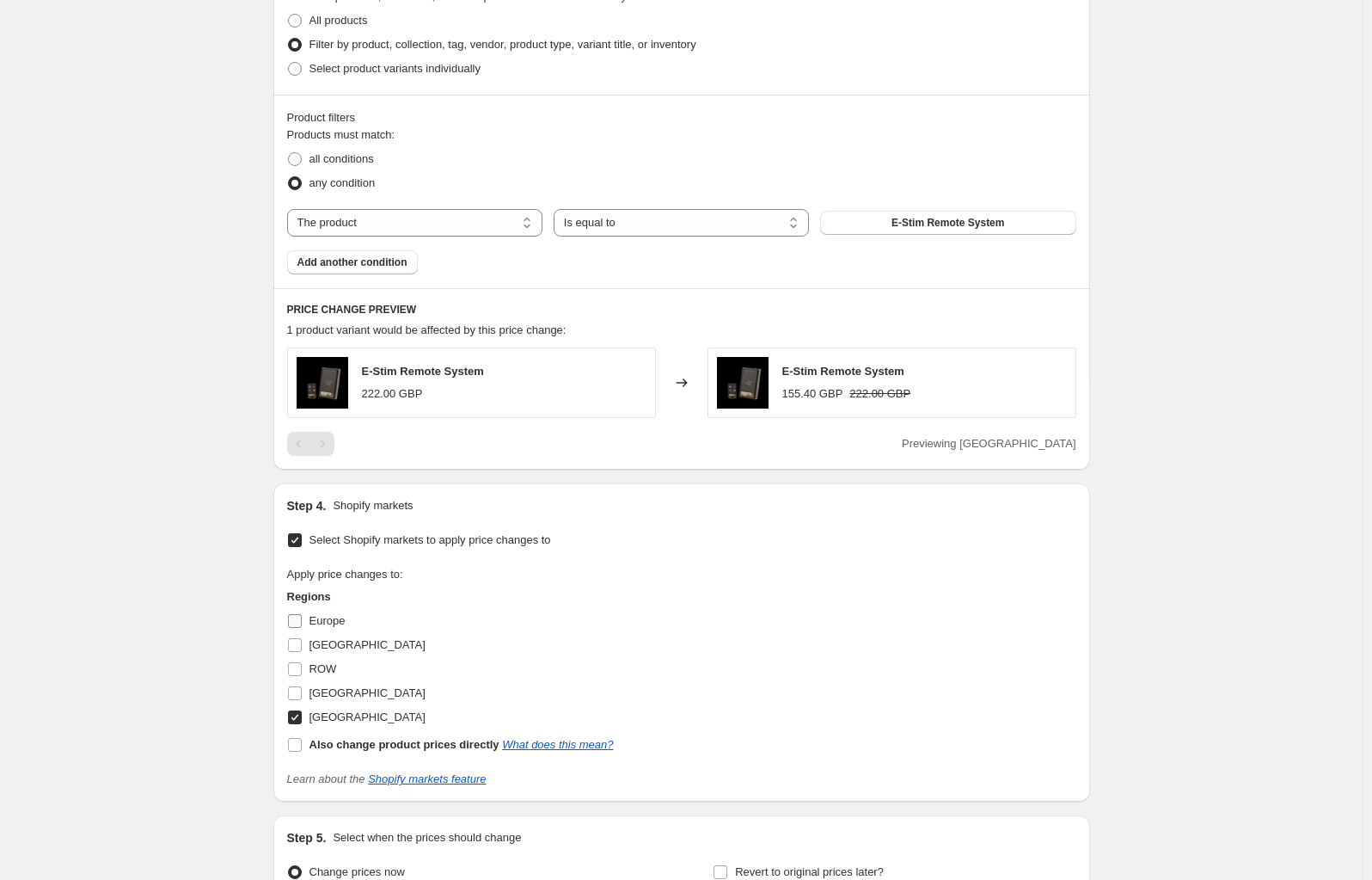
click at [299, 623] on input "Europe" at bounding box center [295, 621] width 14 height 14
checkbox input "true"
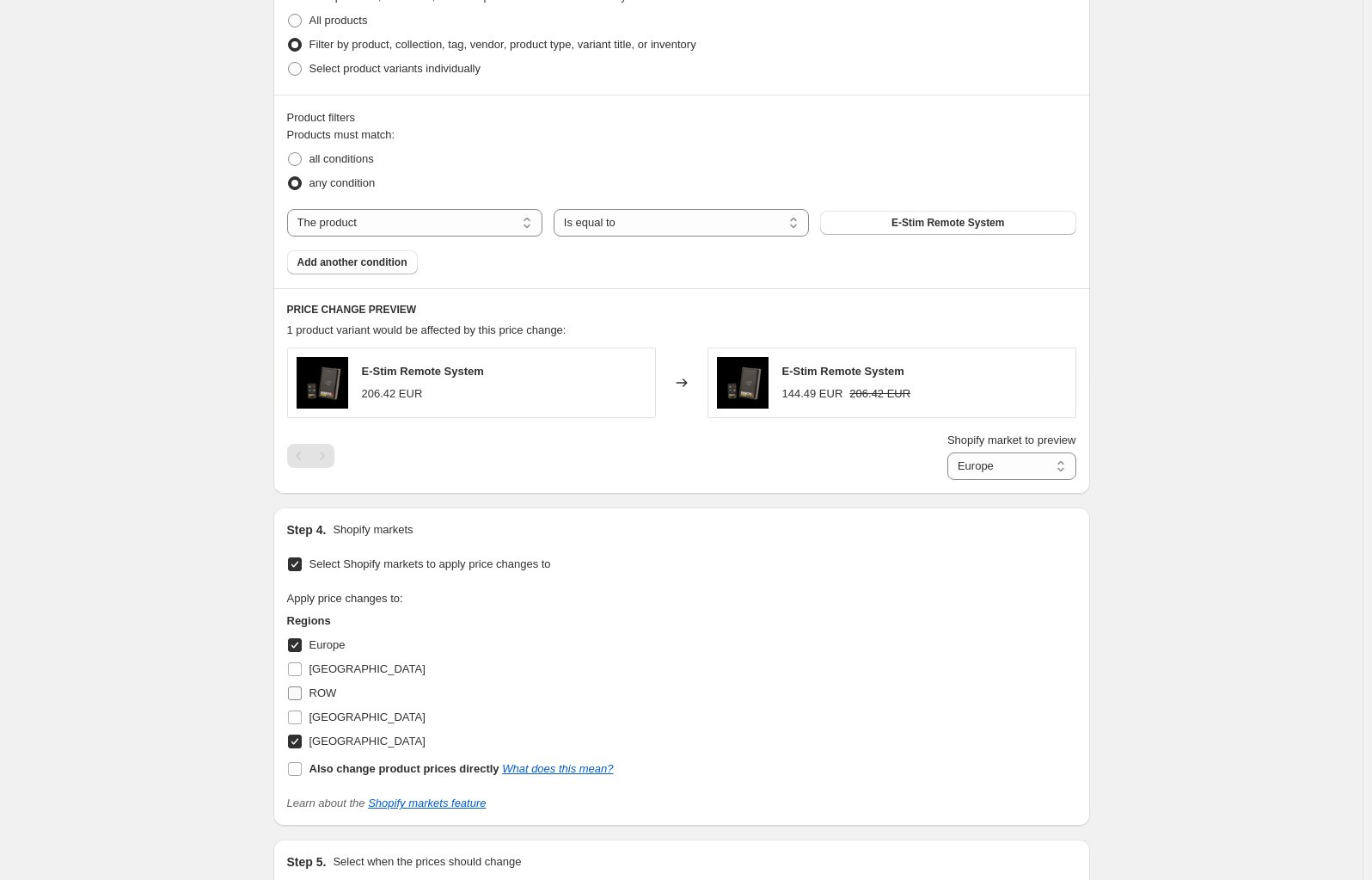
drag, startPoint x: 300, startPoint y: 669, endPoint x: 303, endPoint y: 695, distance: 26.2
click at [300, 670] on input "[GEOGRAPHIC_DATA]" at bounding box center [295, 669] width 14 height 14
checkbox input "true"
click at [302, 694] on input "ROW" at bounding box center [295, 693] width 14 height 14
checkbox input "true"
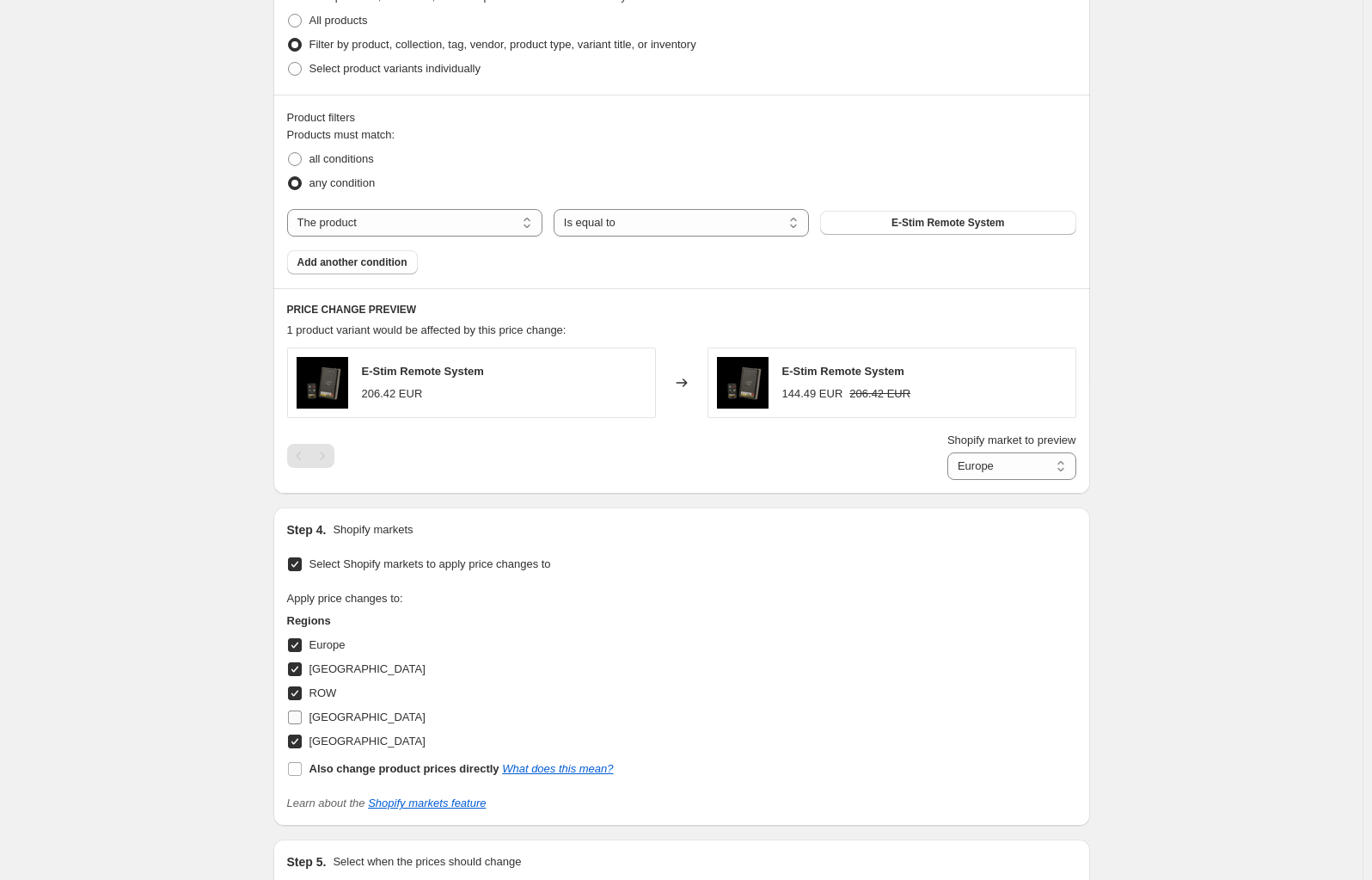
drag, startPoint x: 301, startPoint y: 718, endPoint x: 720, endPoint y: 660, distance: 423.0
click at [302, 718] on input "[GEOGRAPHIC_DATA]" at bounding box center [295, 717] width 14 height 14
checkbox input "true"
click at [1009, 471] on select "Europe [GEOGRAPHIC_DATA] ROW [GEOGRAPHIC_DATA] [GEOGRAPHIC_DATA]" at bounding box center [1012, 466] width 129 height 27
select select "97840922997"
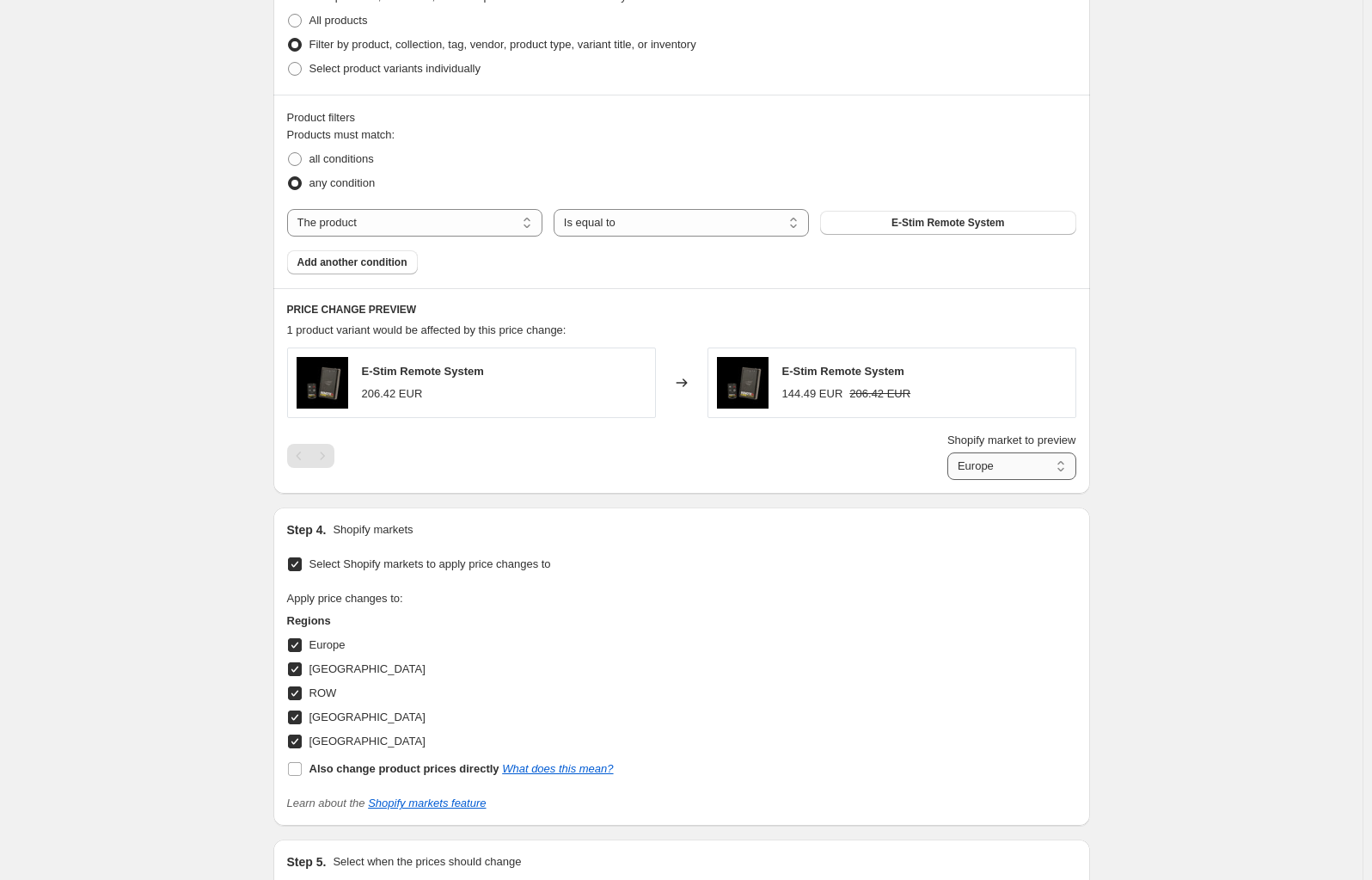
click at [951, 480] on select "Europe [GEOGRAPHIC_DATA] ROW [GEOGRAPHIC_DATA] [GEOGRAPHIC_DATA]" at bounding box center [1012, 466] width 129 height 27
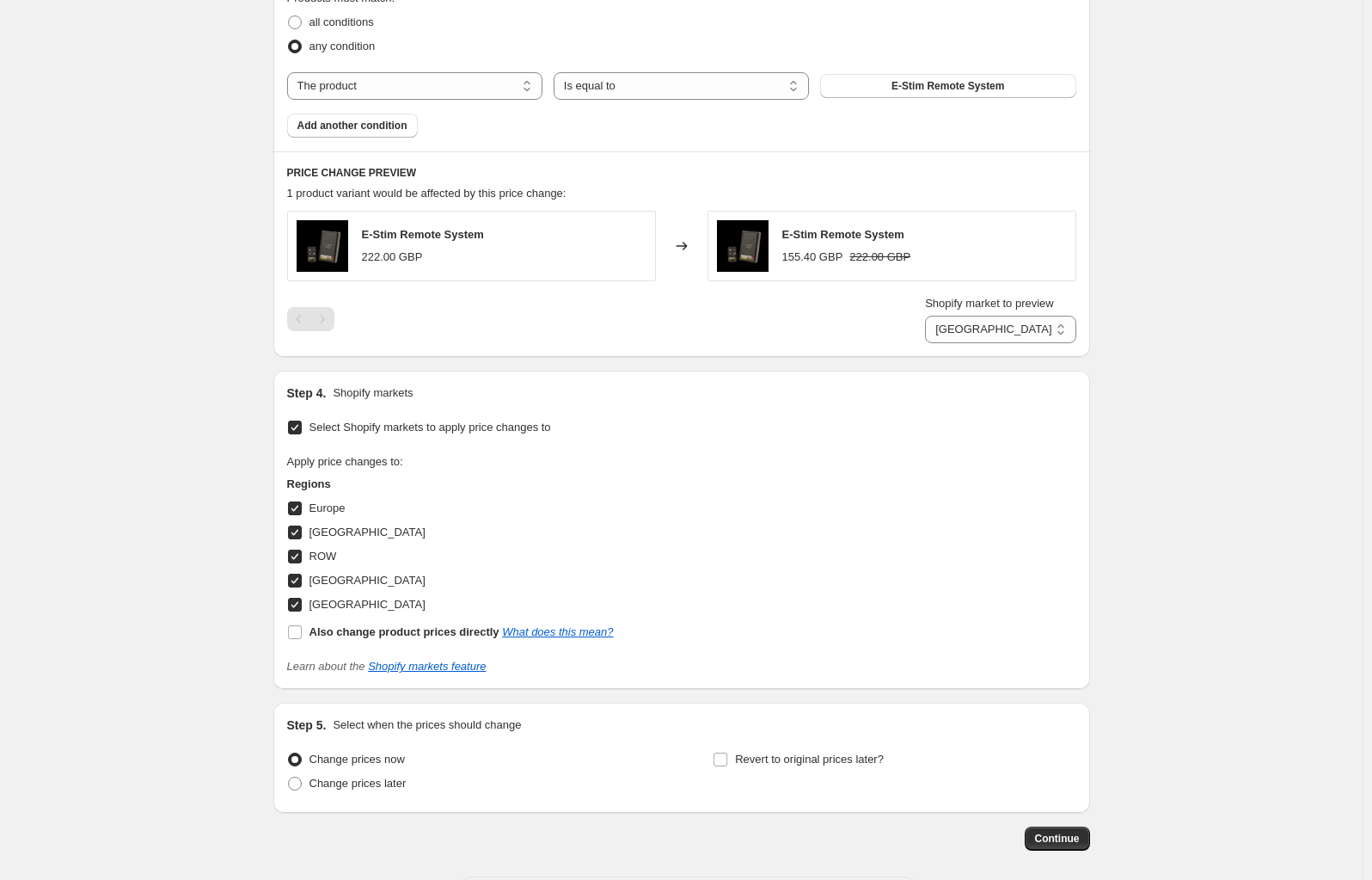
scroll to position [1074, 0]
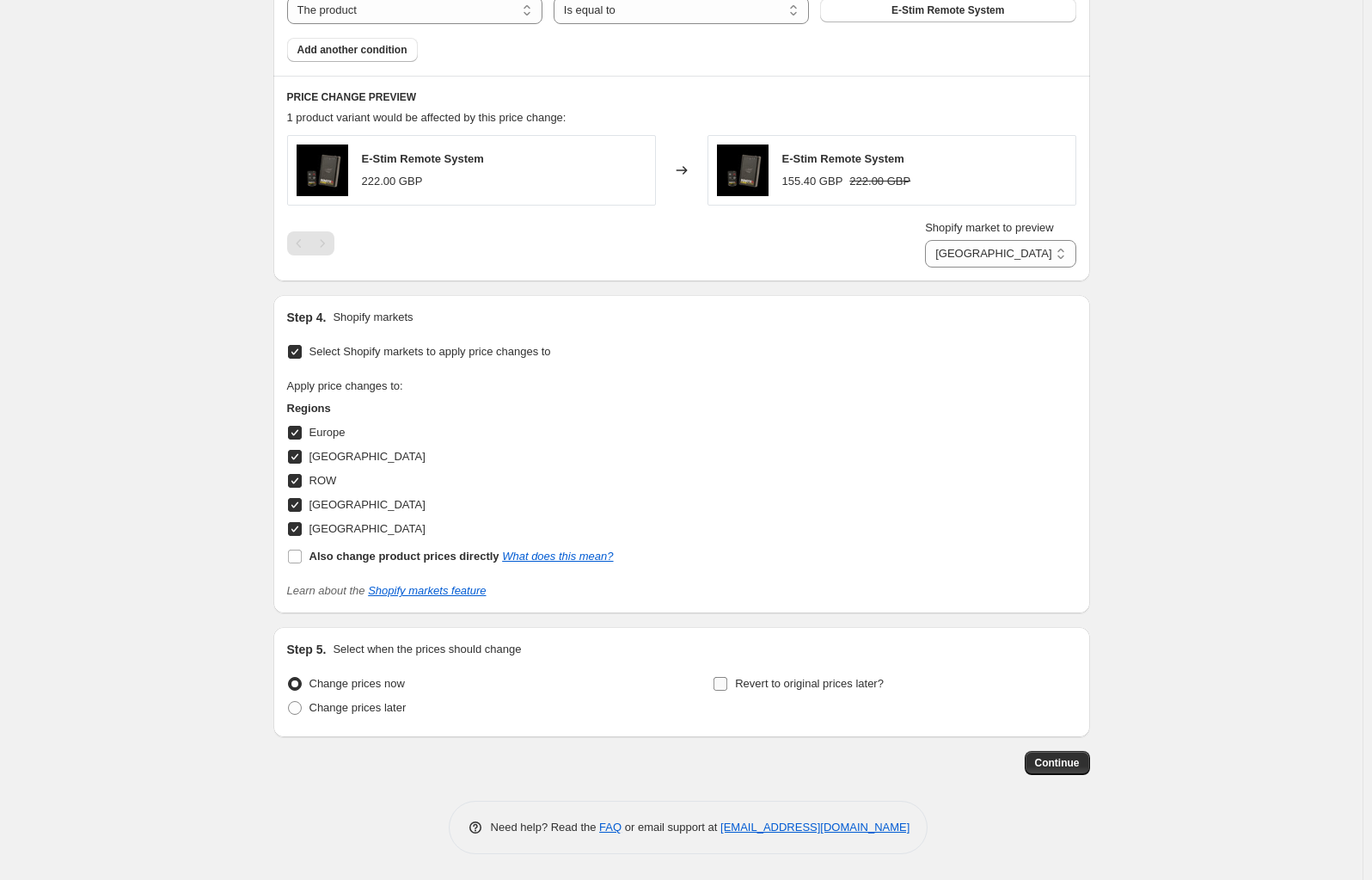
click at [725, 688] on input "Revert to original prices later?" at bounding box center [720, 683] width 14 height 14
checkbox input "true"
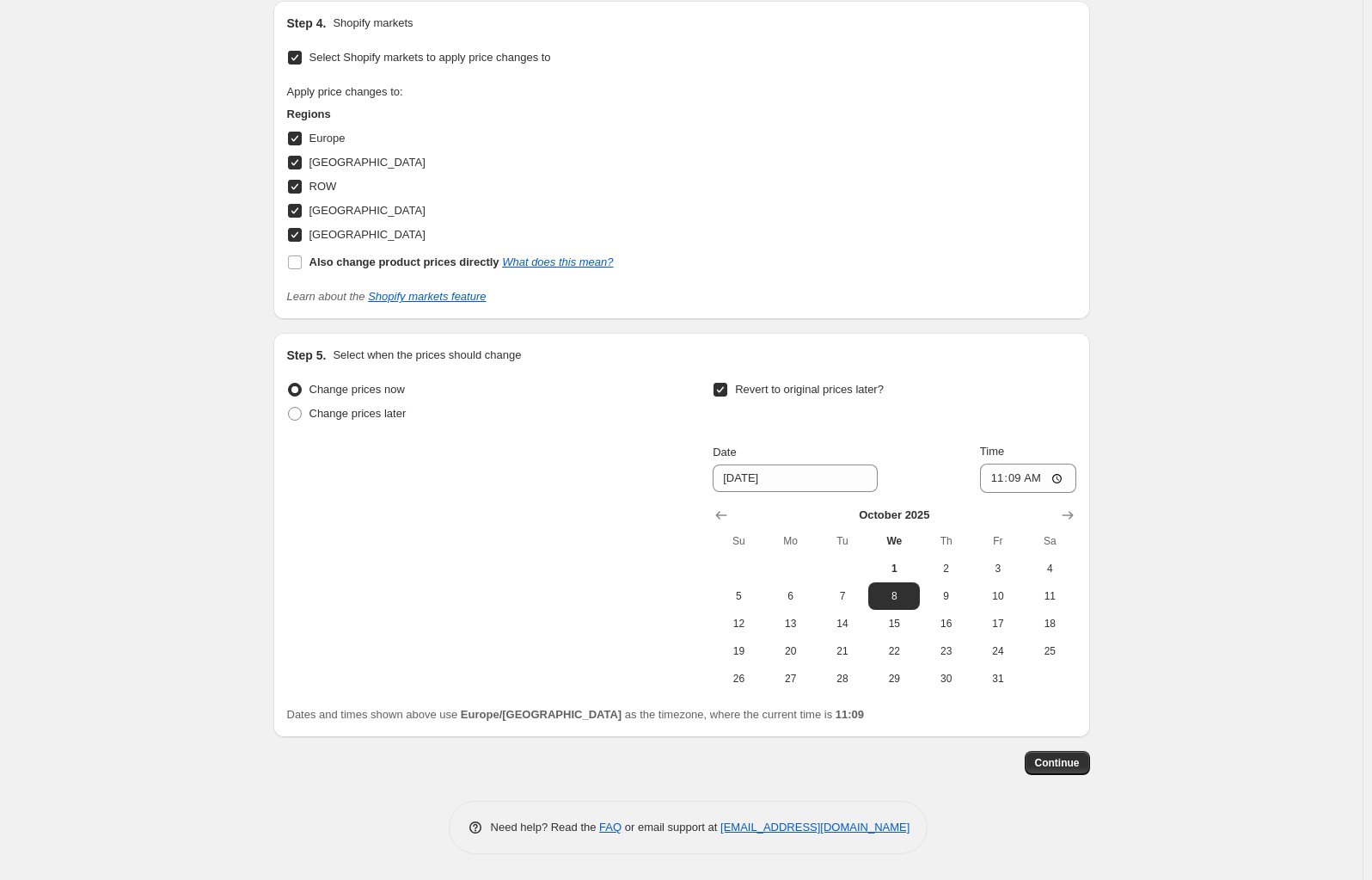
scroll to position [1368, 0]
click at [1000, 680] on span "31" at bounding box center [998, 678] width 38 height 14
click at [1070, 519] on icon "Show next month, November 2025" at bounding box center [1068, 516] width 18 height 18
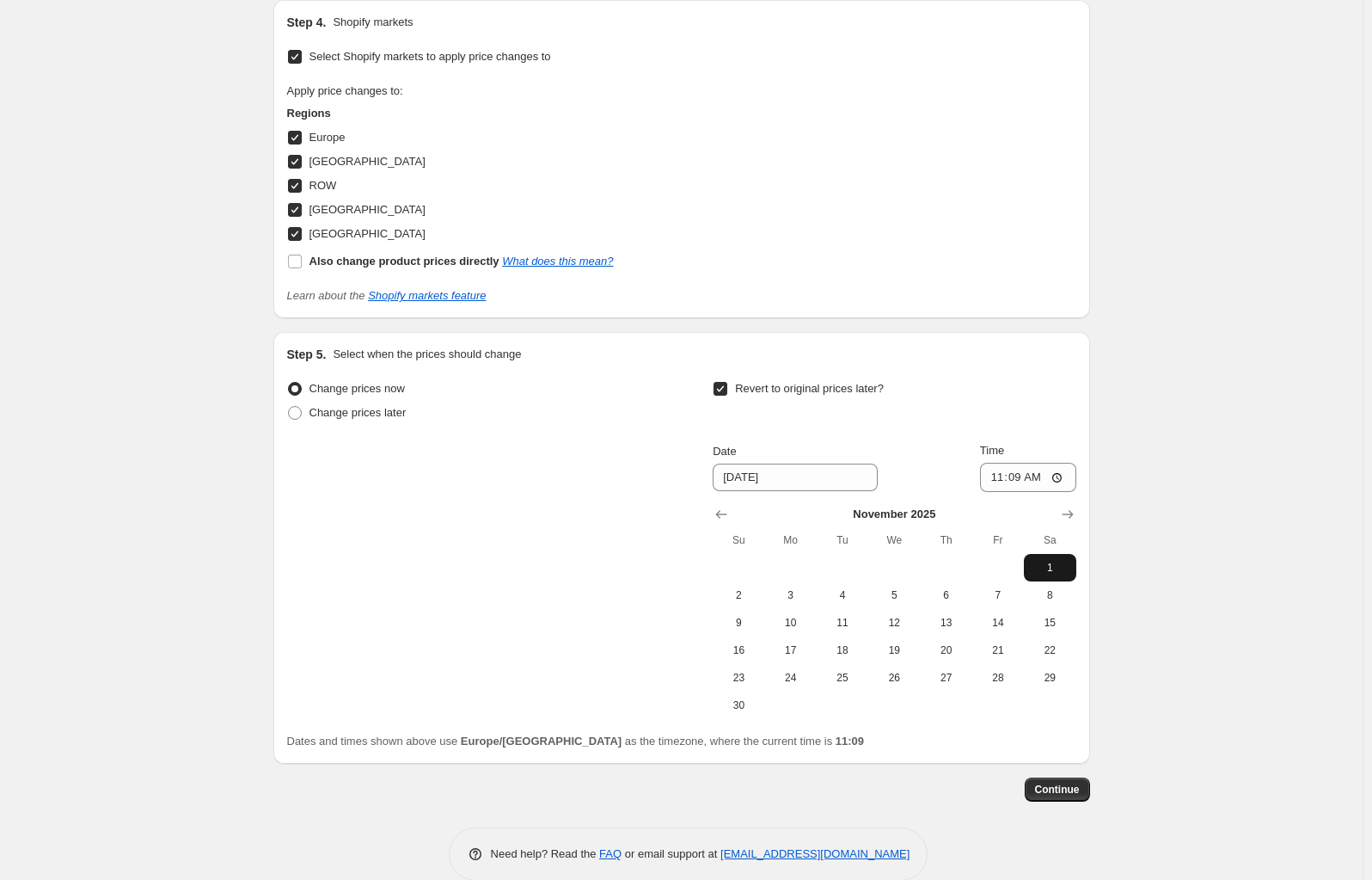
click at [1050, 565] on span "1" at bounding box center [1050, 568] width 38 height 14
type input "[DATE]"
click at [1062, 482] on input "11:09" at bounding box center [1028, 477] width 96 height 29
click at [563, 565] on div "Change prices now Change prices later Revert to original prices later? Date [DA…" at bounding box center [681, 548] width 789 height 343
click at [1061, 476] on input "11:09" at bounding box center [1028, 477] width 96 height 29
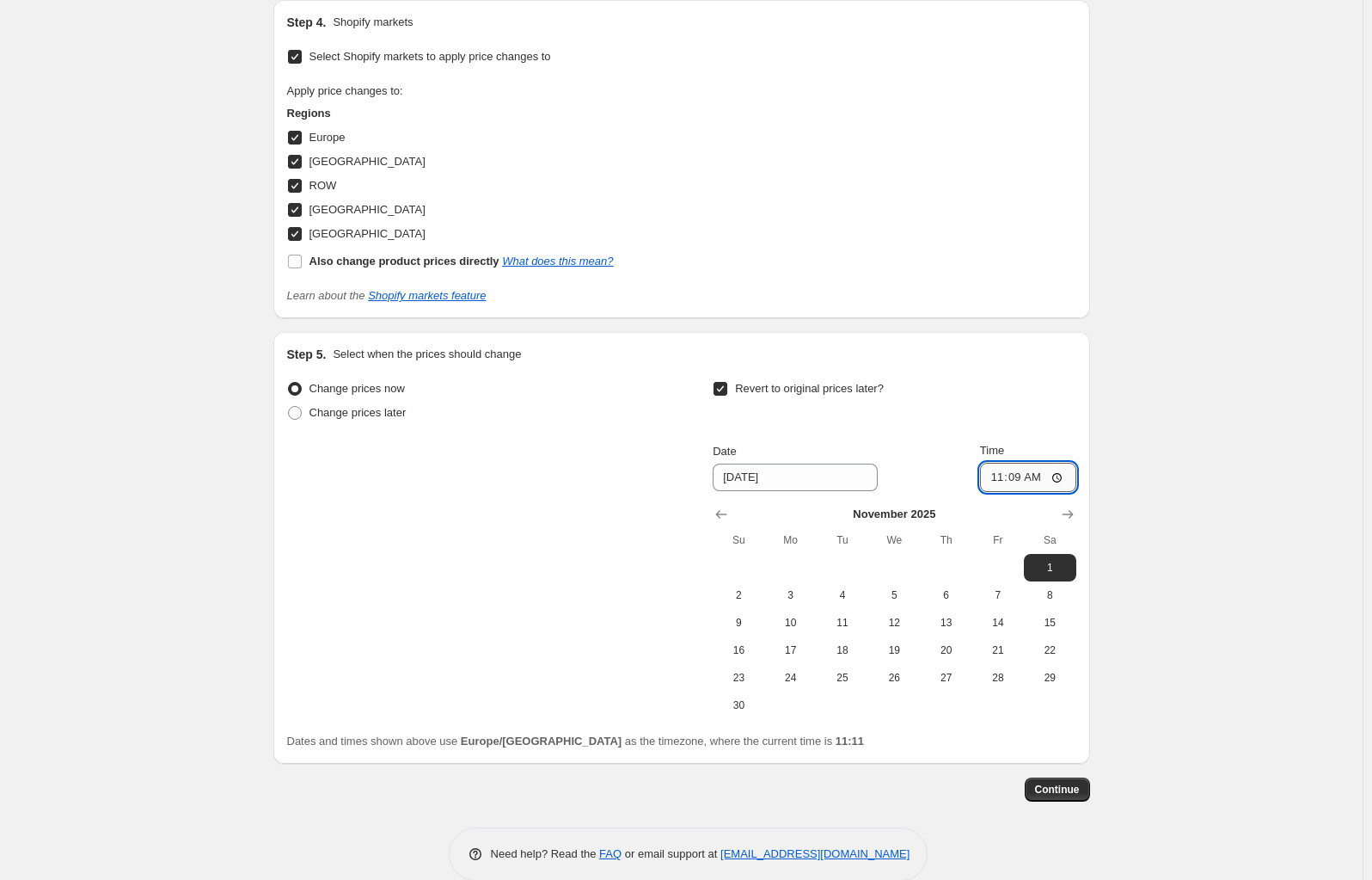
click at [1025, 477] on input "11:09" at bounding box center [1028, 477] width 96 height 29
type input "00:00"
click at [1065, 794] on span "Continue" at bounding box center [1058, 789] width 45 height 14
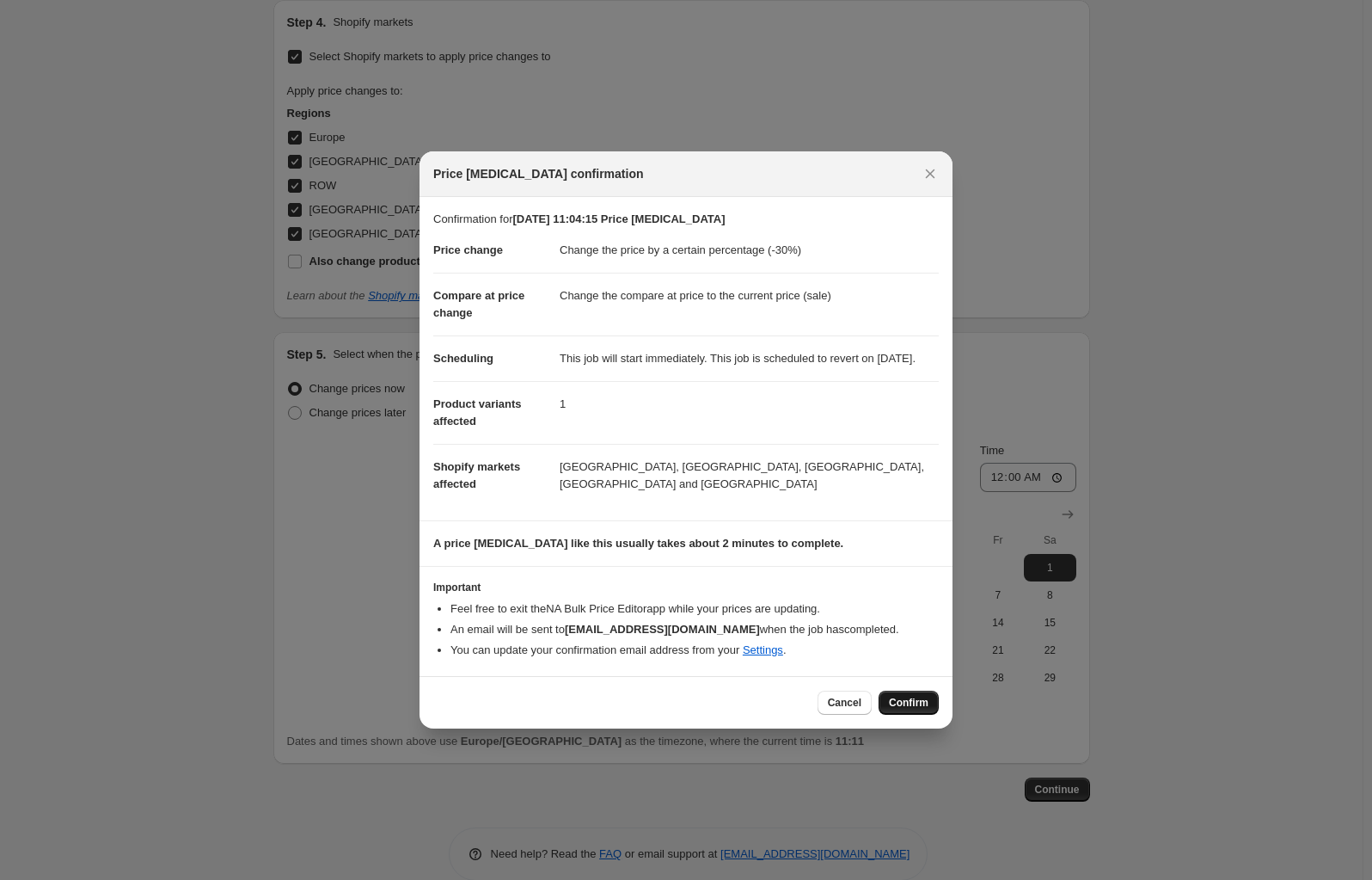
click at [909, 709] on span "Confirm" at bounding box center [909, 703] width 40 height 14
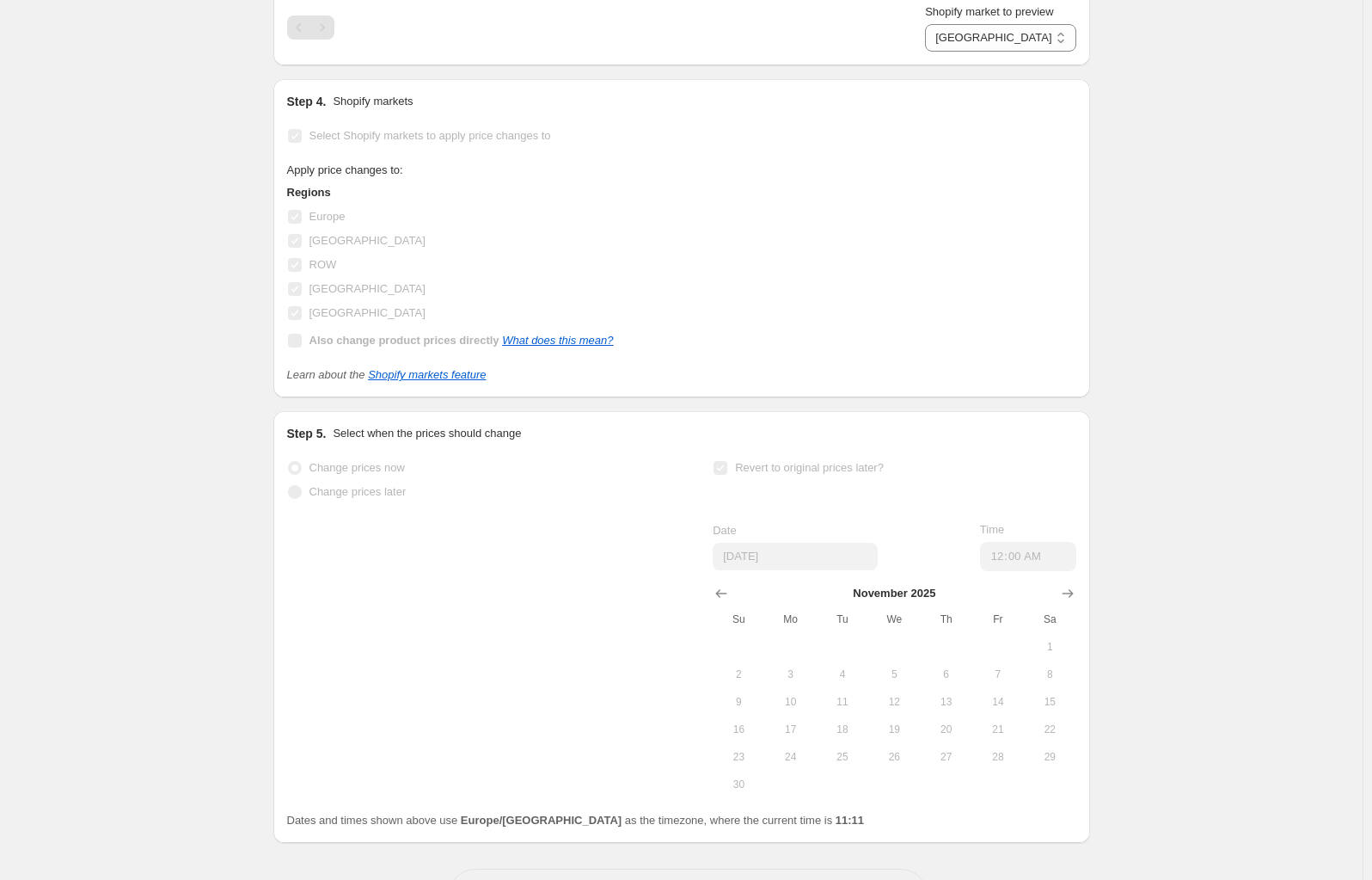
scroll to position [1412, 0]
